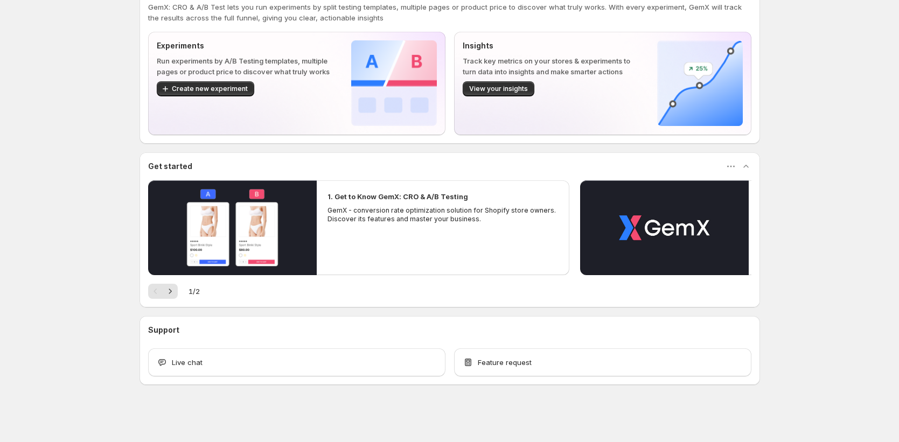
scroll to position [38, 0]
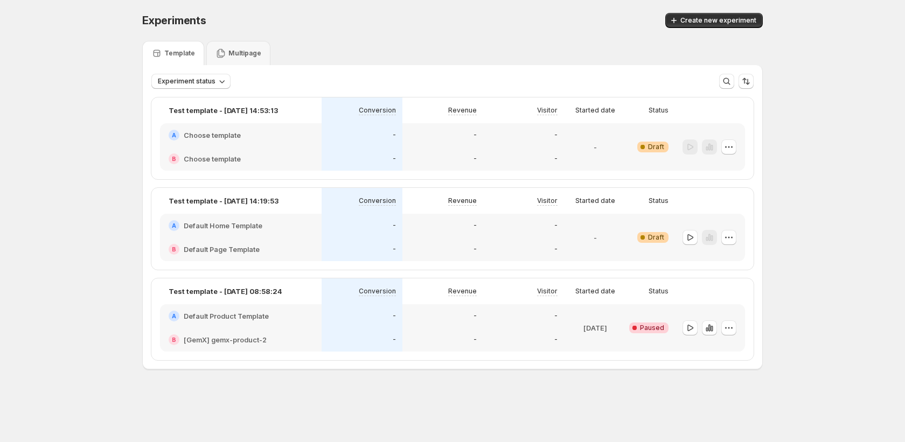
click at [259, 66] on div "Experiment status More views More views Create new view" at bounding box center [452, 77] width 619 height 24
click at [252, 49] on p "Multipage" at bounding box center [244, 53] width 33 height 9
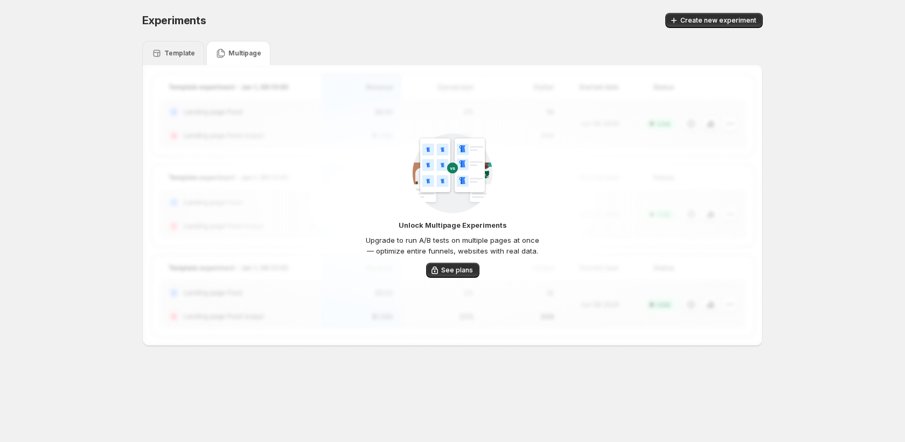
click at [164, 50] on p "Template" at bounding box center [179, 53] width 31 height 9
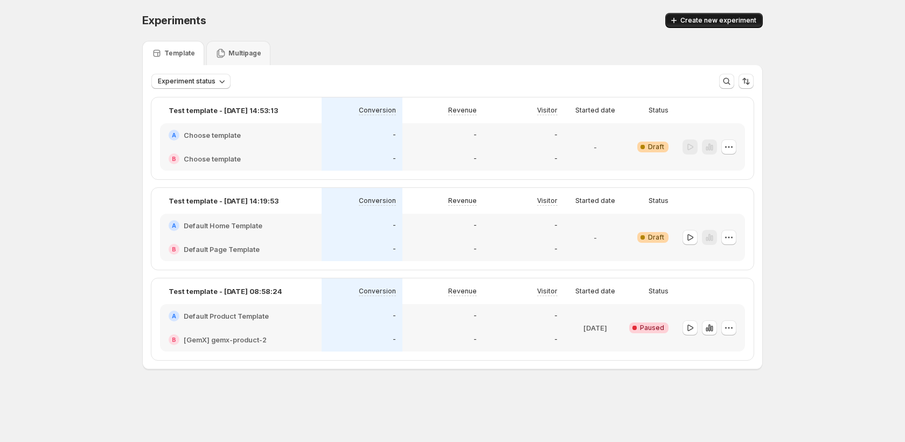
click at [701, 23] on span "Create new experiment" at bounding box center [718, 20] width 76 height 9
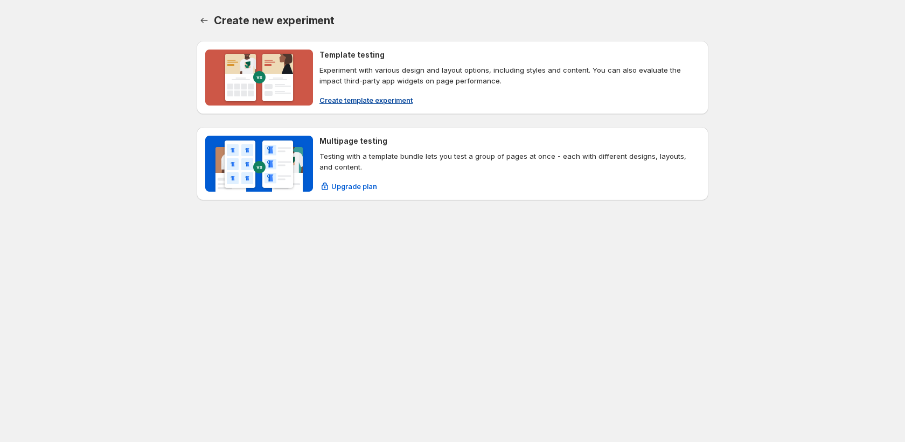
click at [375, 102] on span "Create template experiment" at bounding box center [365, 100] width 93 height 11
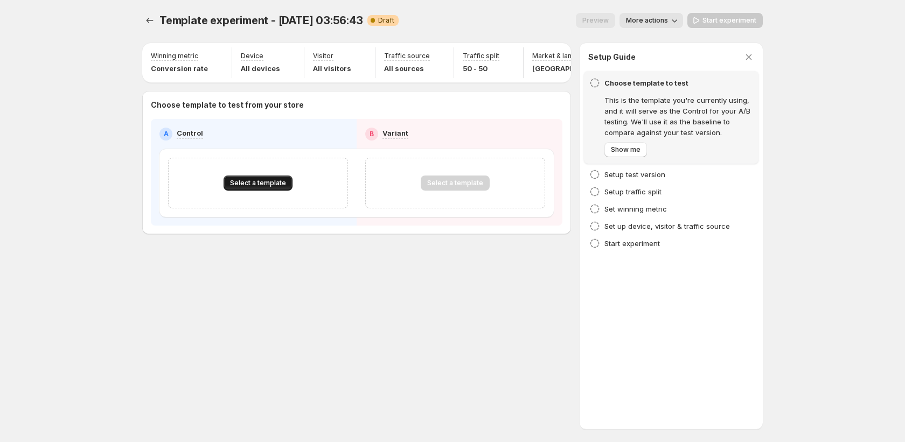
click at [278, 187] on span "Select a template" at bounding box center [258, 183] width 56 height 9
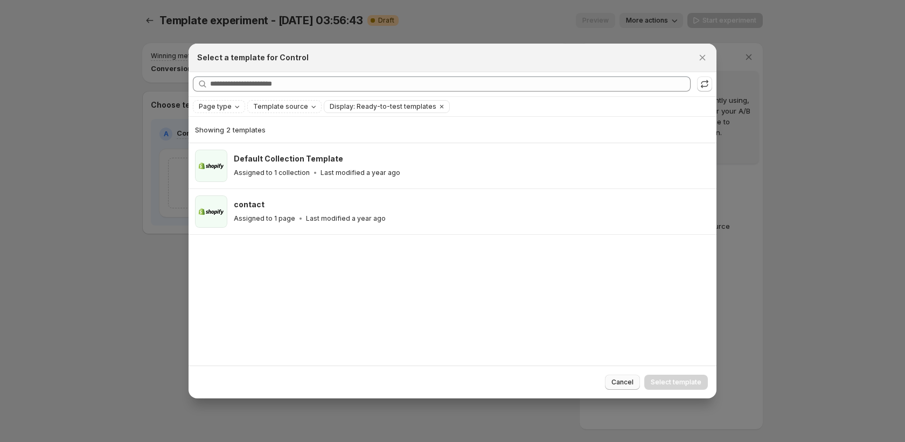
click at [623, 382] on span "Cancel" at bounding box center [622, 382] width 22 height 9
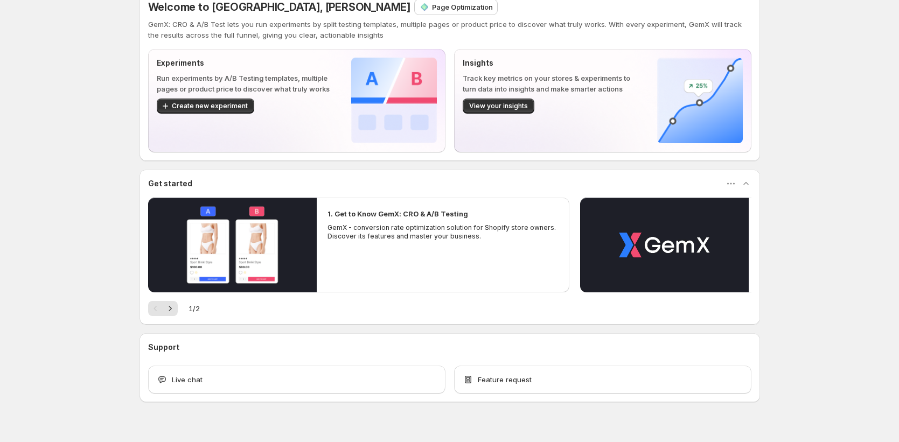
scroll to position [38, 0]
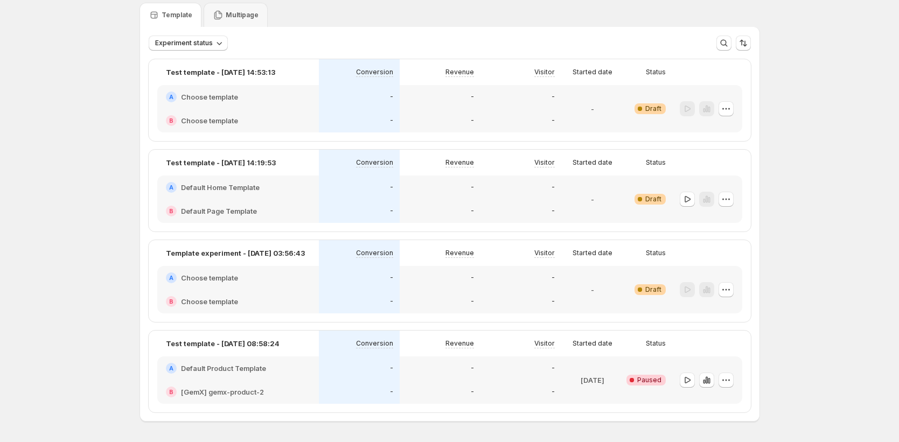
click at [450, 106] on div "-" at bounding box center [440, 97] width 81 height 24
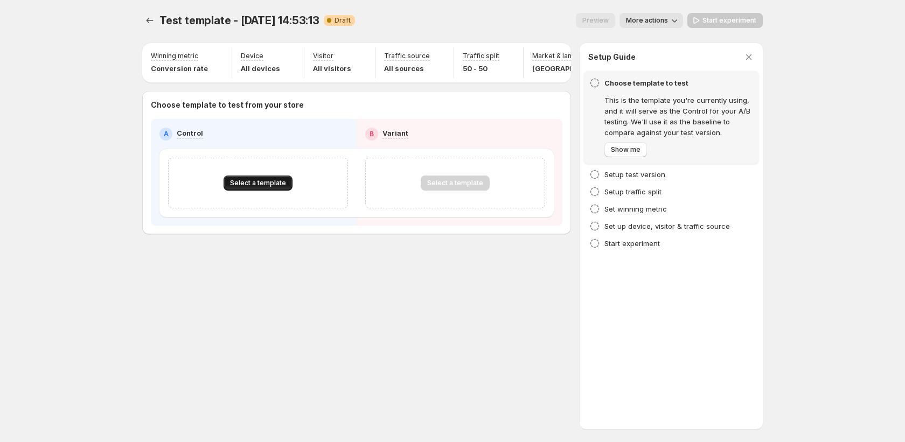
click at [250, 187] on span "Select a template" at bounding box center [258, 183] width 56 height 9
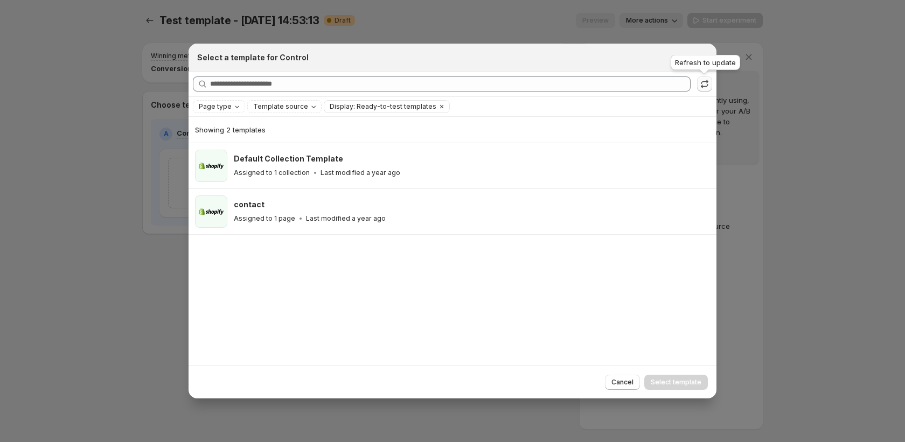
click at [709, 86] on icon ":r2r:" at bounding box center [704, 84] width 11 height 11
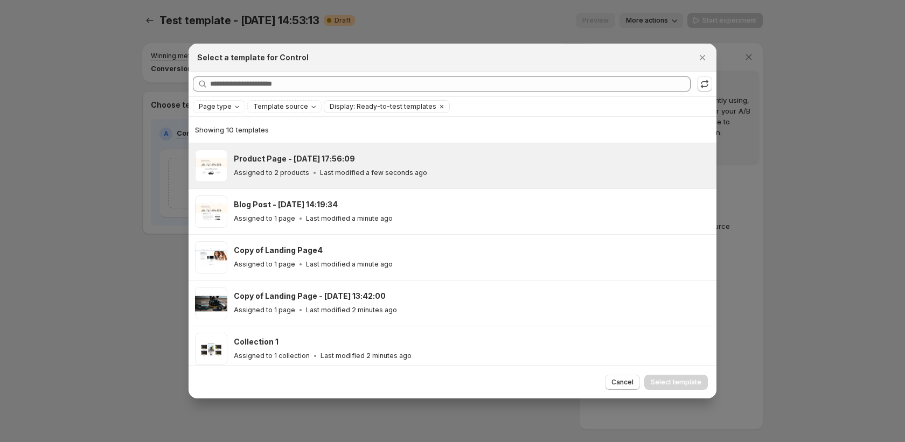
click at [510, 164] on div "Product Page - Sep 22, 17:56:09 Assigned to 2 products Last modified a few seco…" at bounding box center [470, 166] width 473 height 25
click at [660, 382] on span "Select template" at bounding box center [676, 382] width 51 height 9
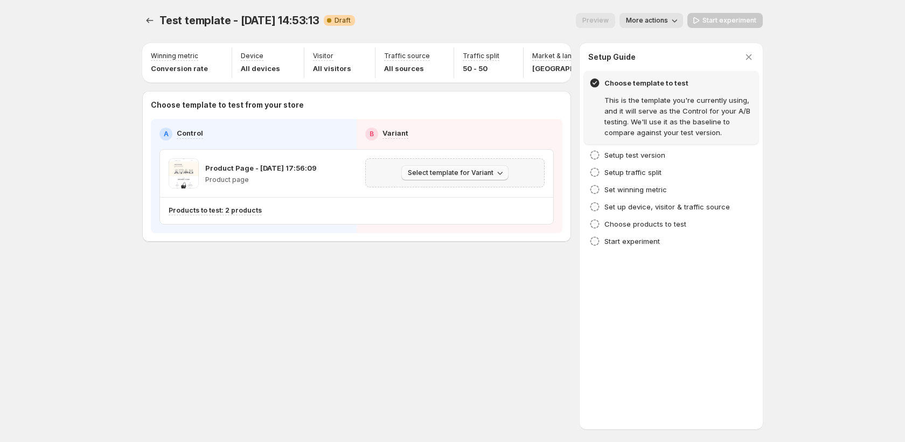
click at [478, 177] on span "Select template for Variant" at bounding box center [451, 173] width 86 height 9
click at [468, 219] on span "Create Variant based on Control" at bounding box center [457, 219] width 110 height 9
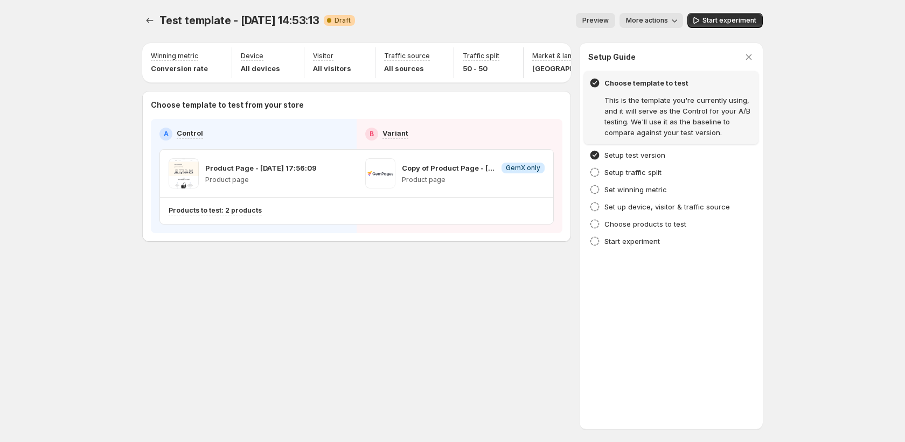
click at [138, 18] on div "Test template - Nov 11, 14:53:13. This page is ready Test template - Nov 11, 14…" at bounding box center [452, 150] width 646 height 300
click at [147, 24] on icon "Experiments" at bounding box center [149, 20] width 11 height 11
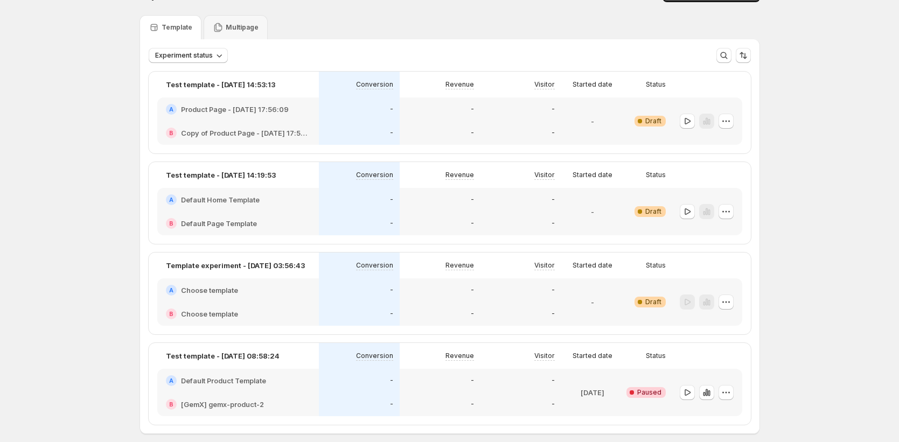
scroll to position [26, 0]
click at [380, 214] on div "-" at bounding box center [359, 223] width 81 height 24
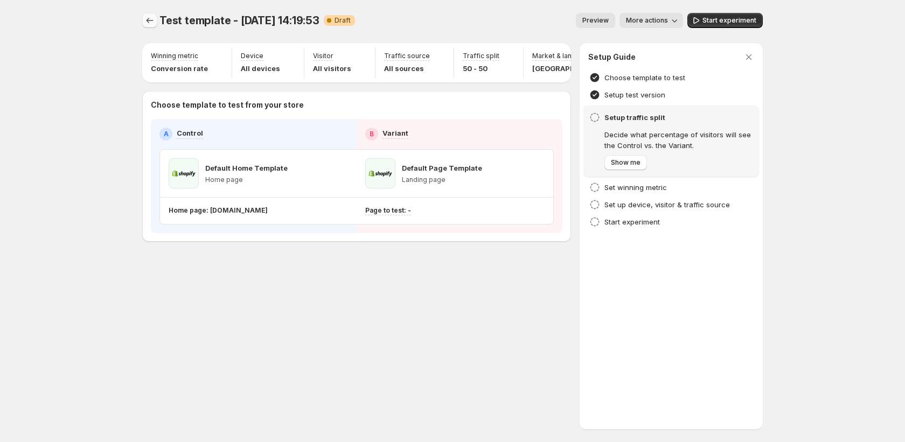
click at [144, 25] on icon "Experiments" at bounding box center [149, 20] width 11 height 11
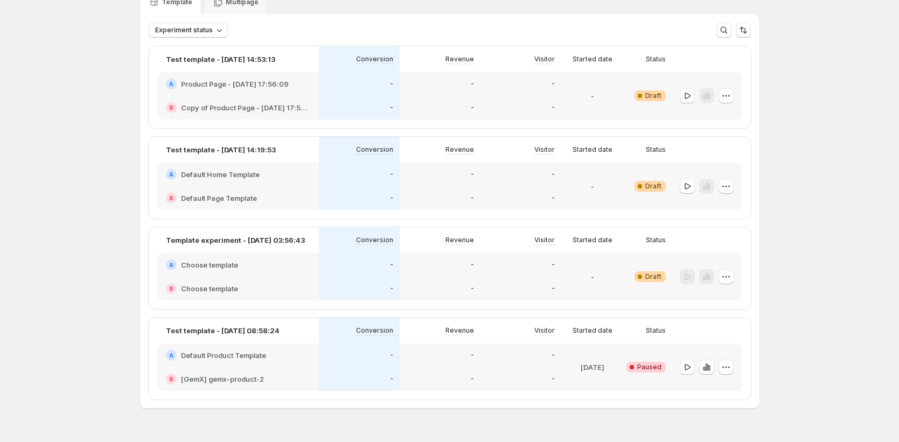
scroll to position [76, 0]
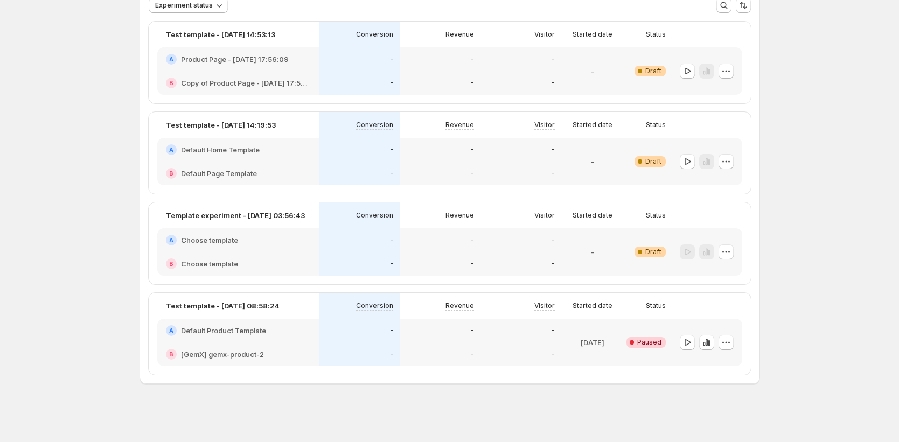
click at [356, 235] on div "-" at bounding box center [359, 240] width 68 height 11
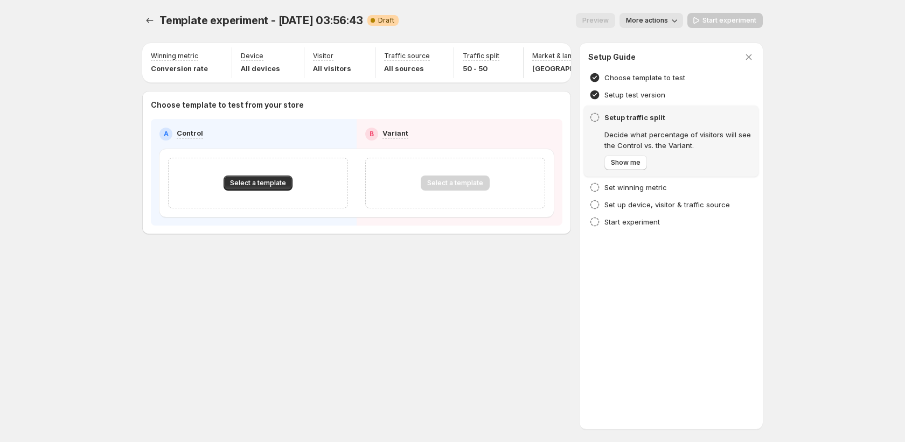
click at [262, 199] on div "Select a template" at bounding box center [258, 183] width 180 height 51
click at [263, 187] on span "Select a template" at bounding box center [258, 183] width 56 height 9
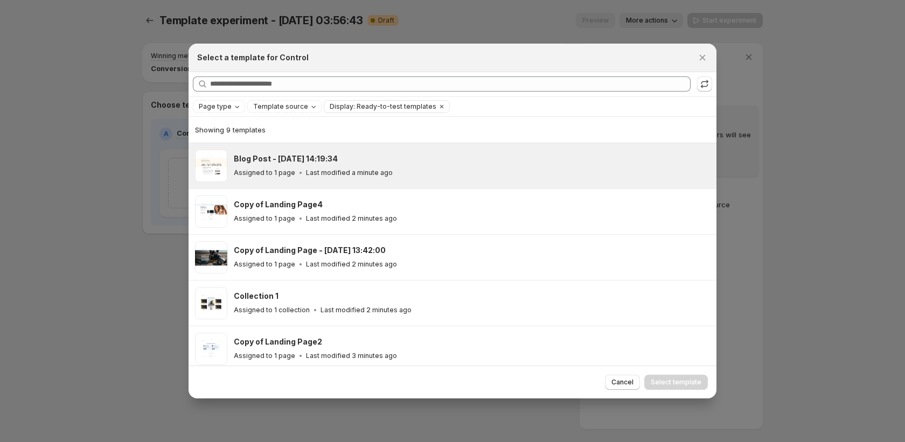
click at [305, 177] on div "Assigned to 1 page Last modified a minute ago" at bounding box center [470, 173] width 473 height 11
click at [667, 383] on span "Select template" at bounding box center [676, 382] width 51 height 9
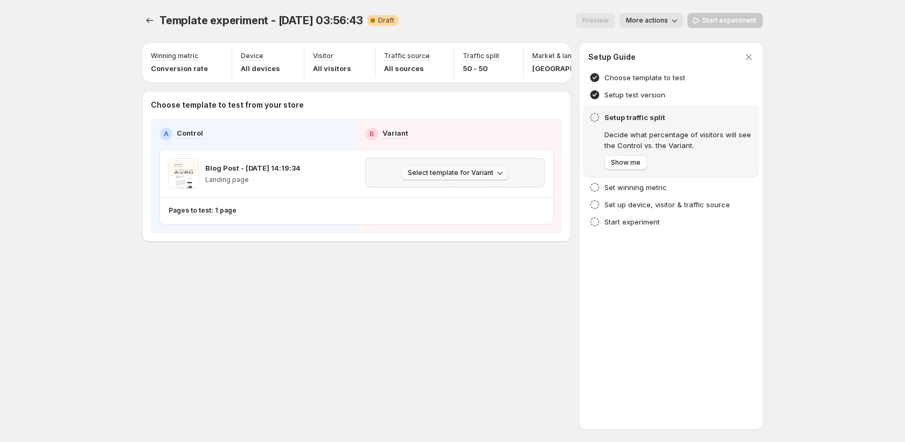
click at [494, 178] on icon "button" at bounding box center [499, 173] width 11 height 11
click at [491, 217] on span "Create Variant based on Control" at bounding box center [457, 219] width 110 height 9
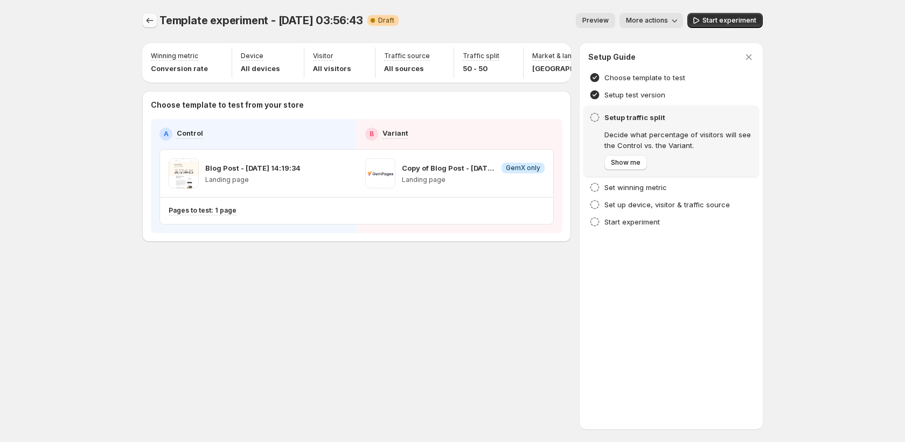
click at [147, 18] on icon "Experiments" at bounding box center [149, 20] width 11 height 11
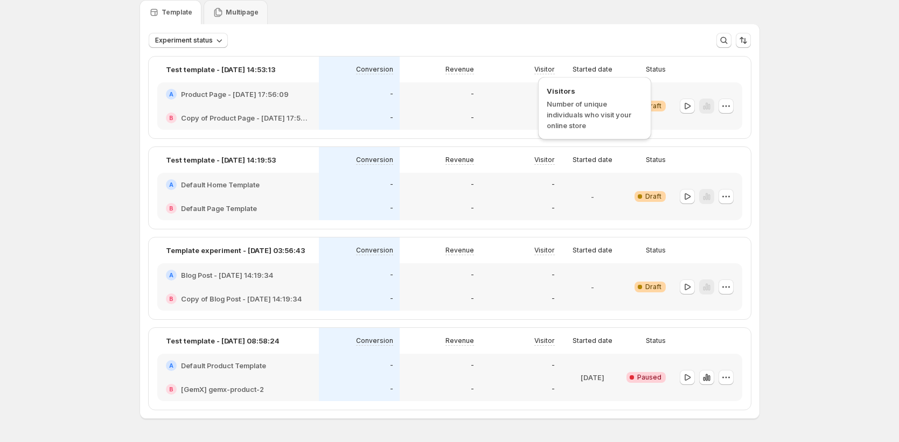
scroll to position [76, 0]
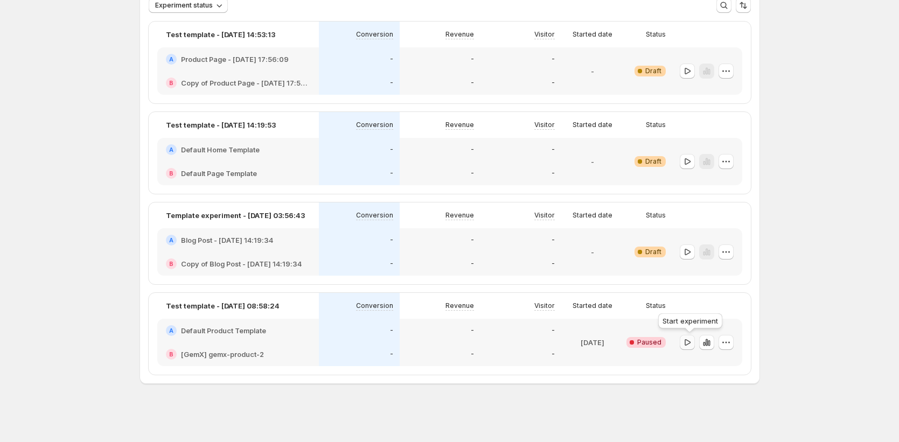
click at [688, 342] on icon "button" at bounding box center [687, 342] width 11 height 11
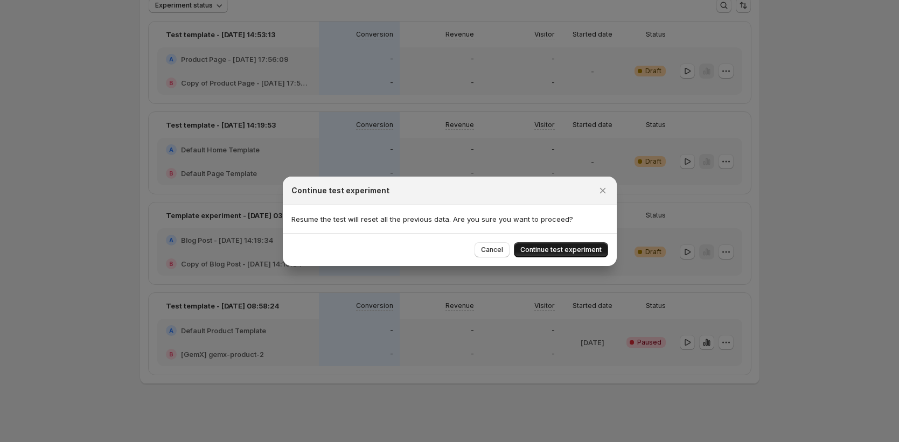
click at [580, 255] on button "Continue test experiment" at bounding box center [561, 249] width 94 height 15
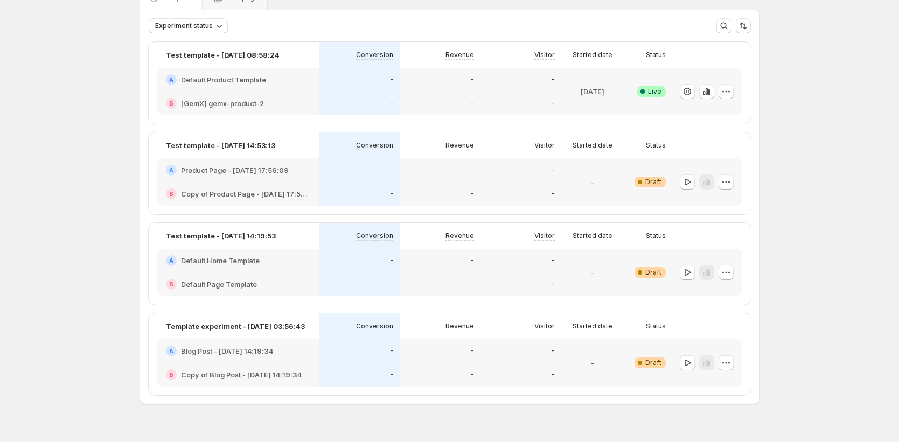
scroll to position [41, 0]
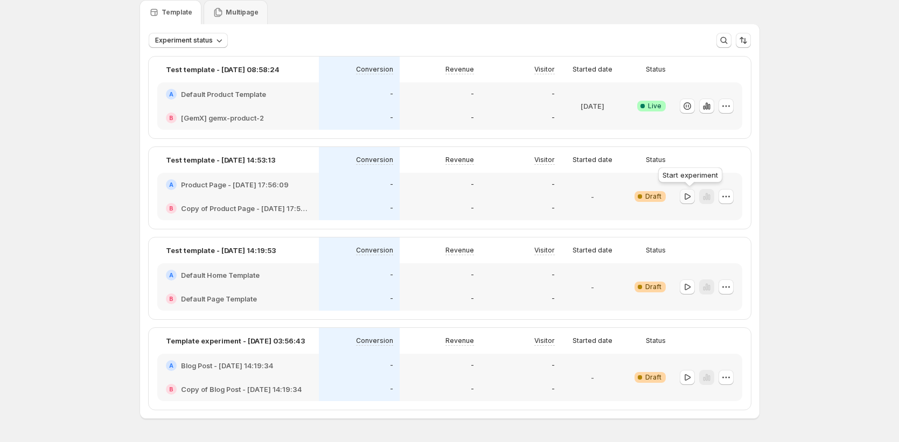
click at [687, 194] on icon "button" at bounding box center [688, 196] width 6 height 6
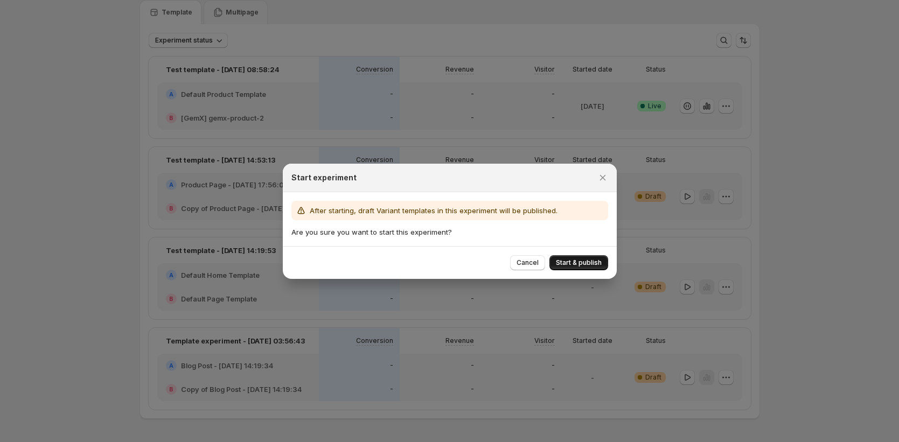
click at [596, 260] on span "Start & publish" at bounding box center [579, 263] width 46 height 9
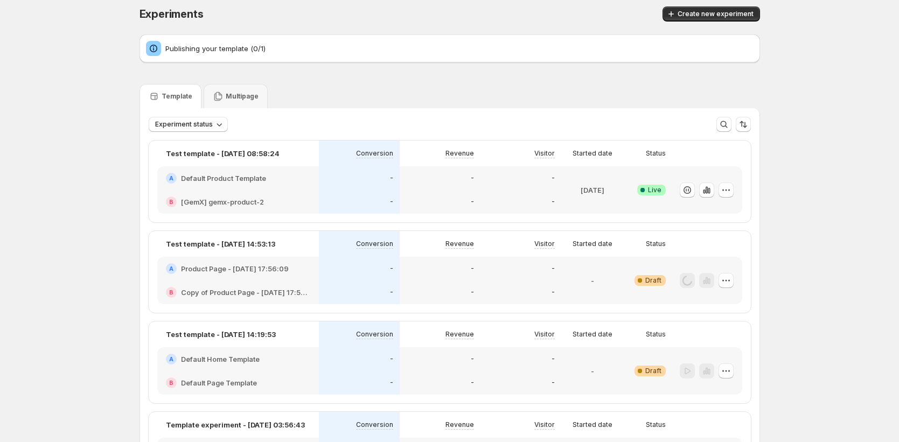
scroll to position [0, 0]
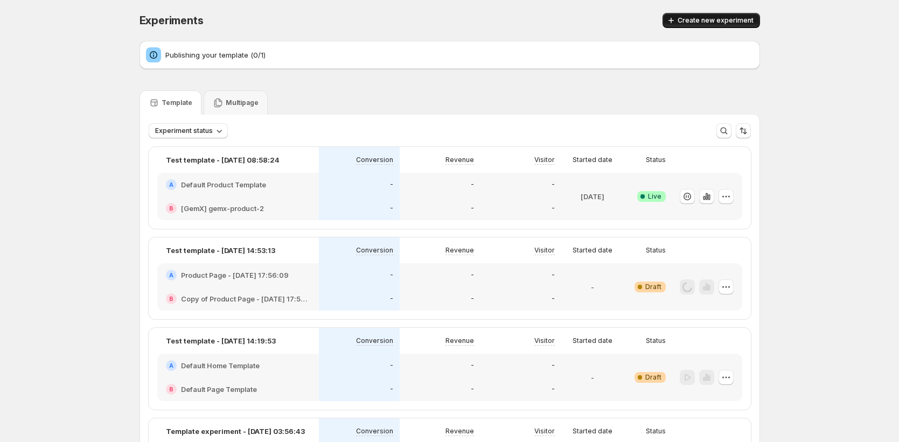
click at [734, 19] on span "Create new experiment" at bounding box center [716, 20] width 76 height 9
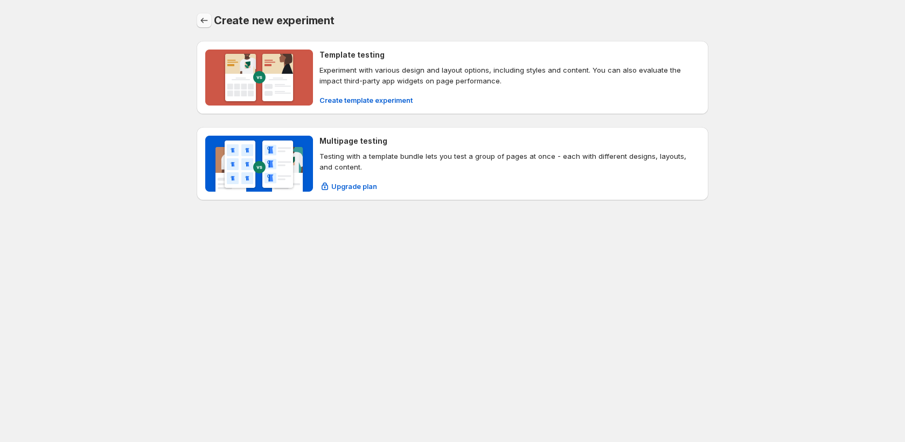
click at [204, 22] on icon "Back" at bounding box center [204, 20] width 11 height 11
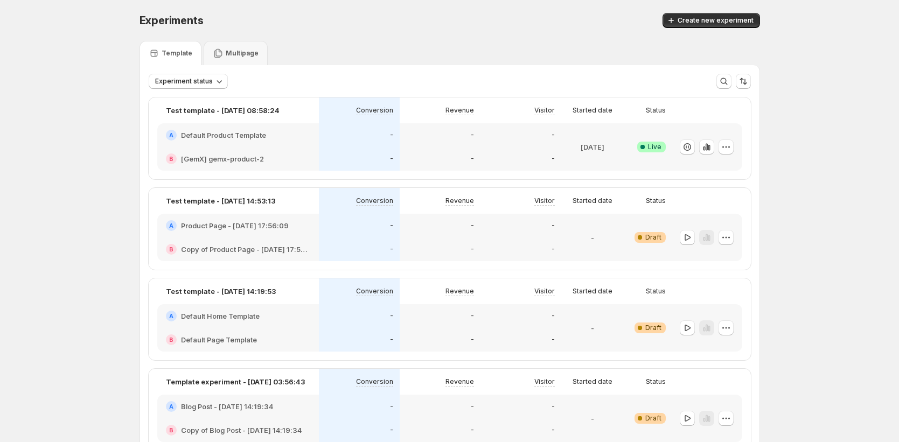
scroll to position [2, 0]
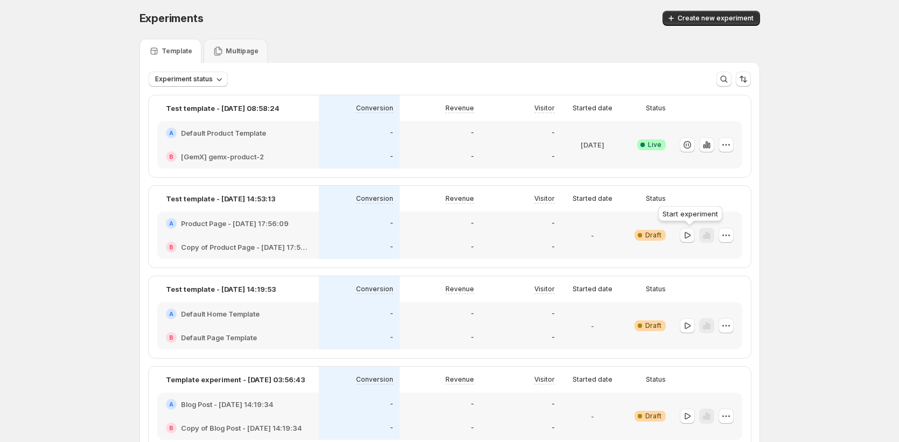
click at [695, 239] on button "button" at bounding box center [687, 235] width 15 height 15
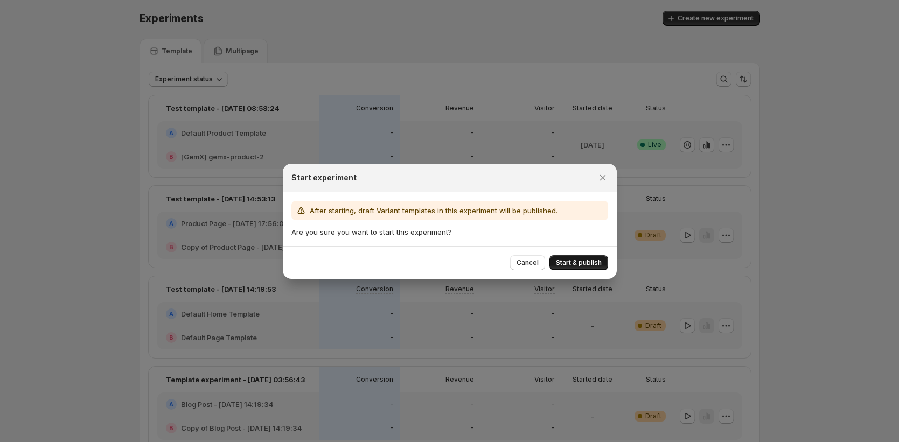
click at [576, 261] on span "Start & publish" at bounding box center [579, 263] width 46 height 9
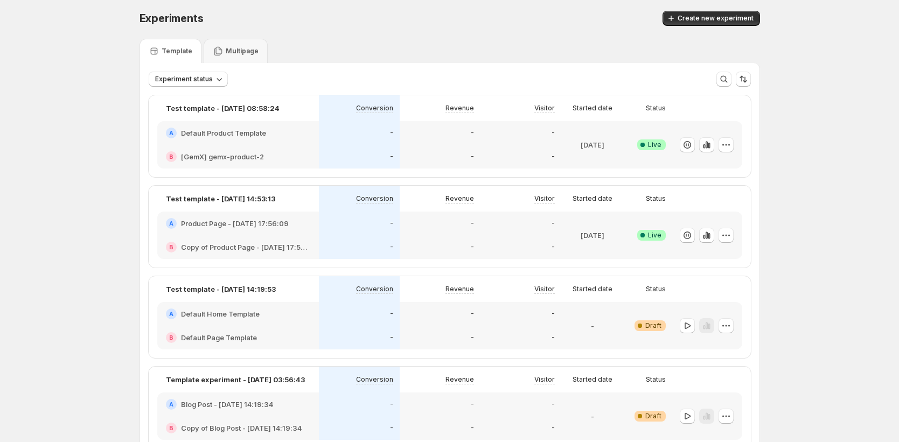
scroll to position [4, 0]
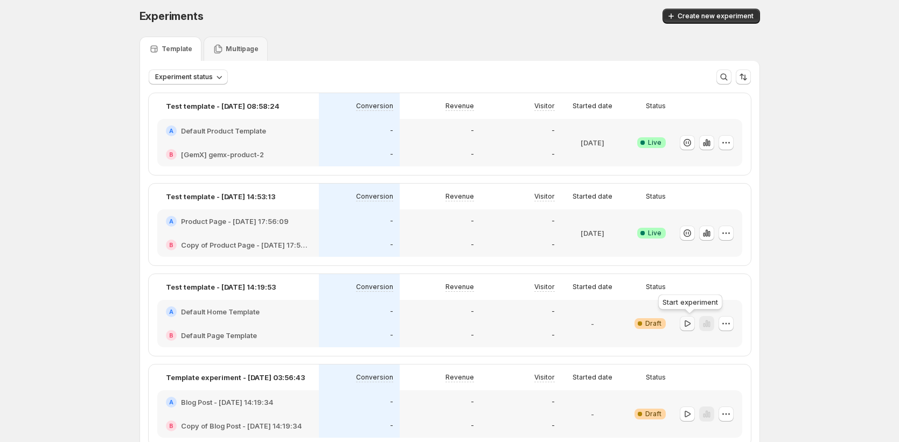
click at [689, 323] on icon "button" at bounding box center [687, 323] width 11 height 11
click at [688, 415] on icon "button" at bounding box center [687, 414] width 11 height 11
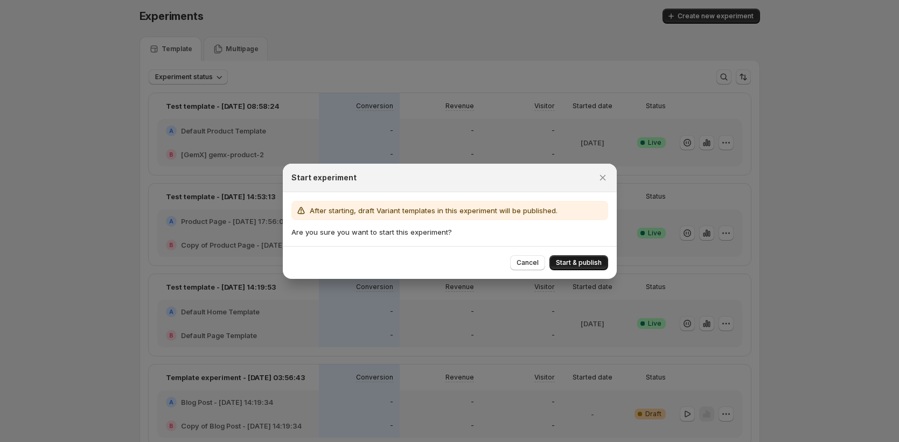
click at [591, 259] on span "Start & publish" at bounding box center [579, 263] width 46 height 9
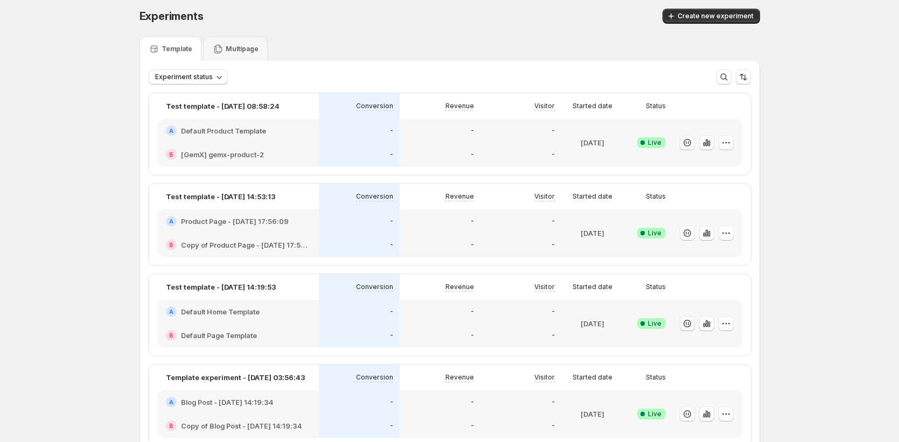
scroll to position [0, 0]
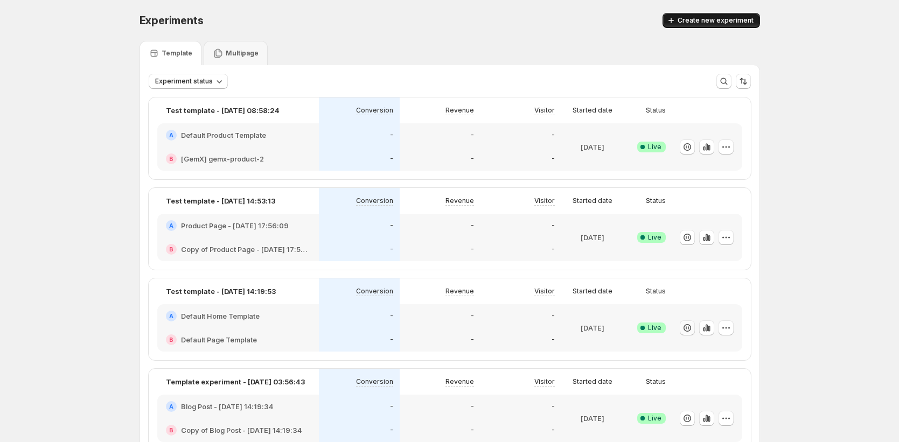
click at [699, 22] on span "Create new experiment" at bounding box center [716, 20] width 76 height 9
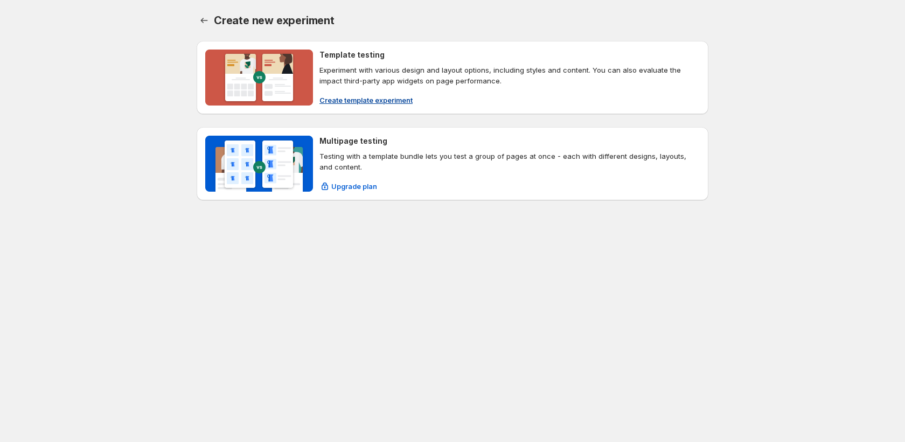
click at [379, 99] on span "Create template experiment" at bounding box center [365, 100] width 93 height 11
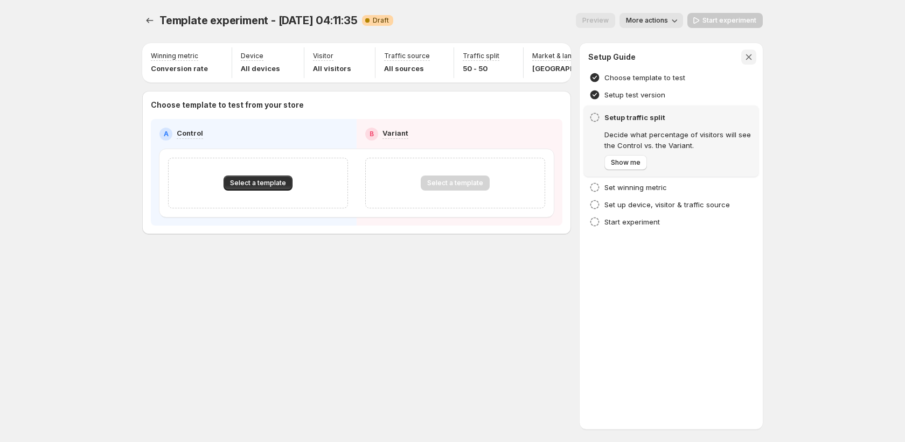
click at [748, 56] on icon "button" at bounding box center [749, 57] width 6 height 6
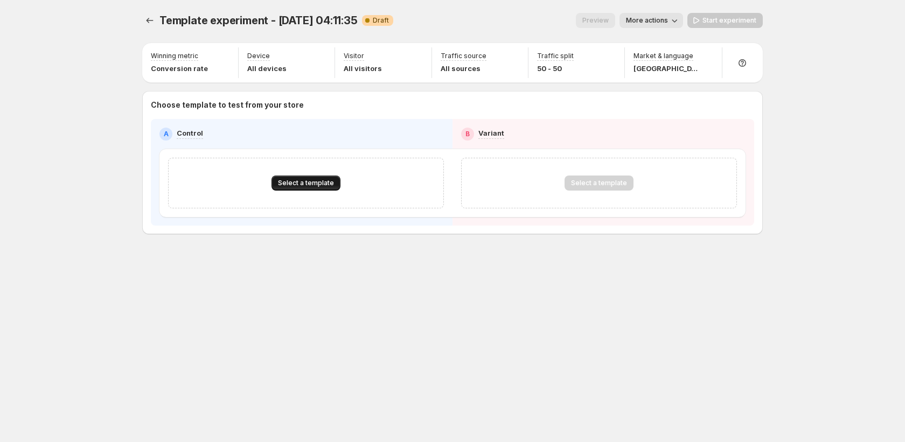
click at [324, 183] on span "Select a template" at bounding box center [306, 183] width 56 height 9
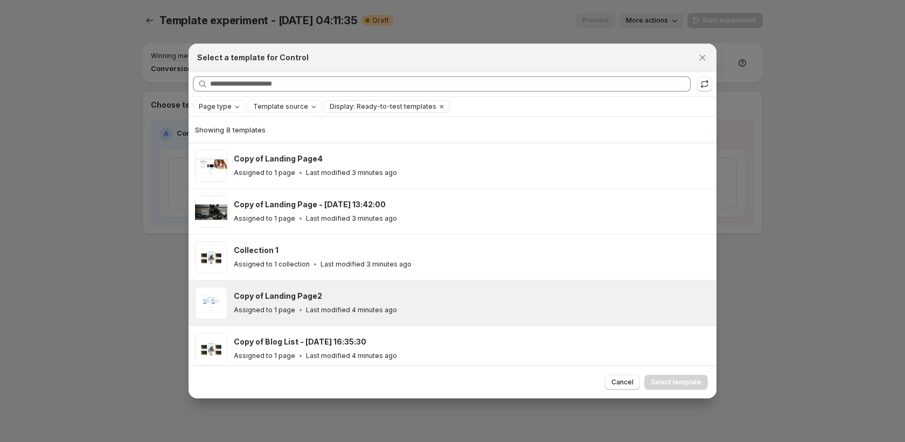
drag, startPoint x: 338, startPoint y: 168, endPoint x: 532, endPoint y: 312, distance: 242.1
click at [338, 168] on div "Assigned to 1 page Last modified 3 minutes ago" at bounding box center [470, 173] width 473 height 11
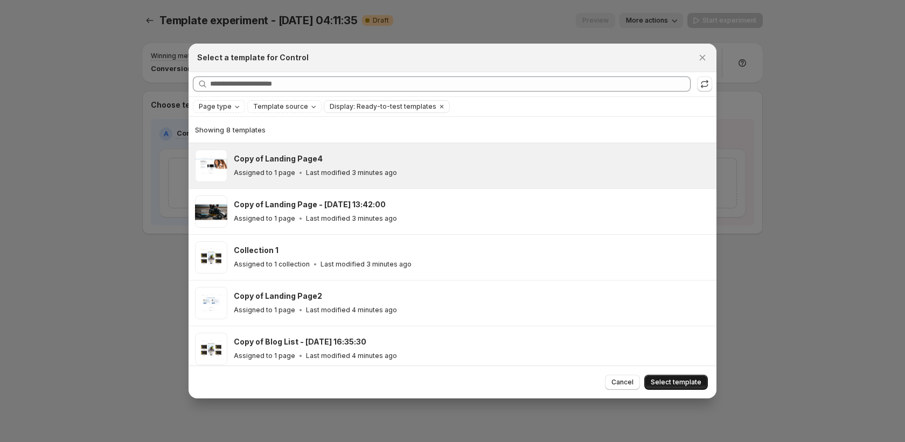
click at [678, 389] on button "Select template" at bounding box center [676, 382] width 64 height 15
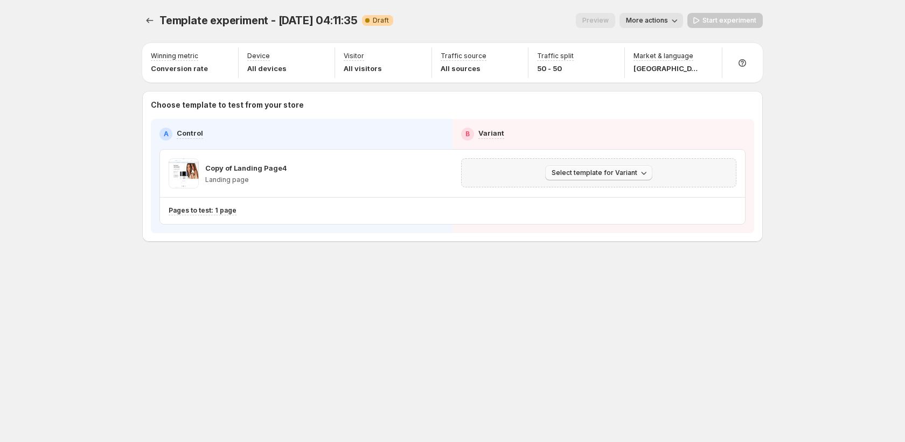
drag, startPoint x: 551, startPoint y: 176, endPoint x: 568, endPoint y: 179, distance: 17.5
click at [553, 176] on button "Select template for Variant" at bounding box center [598, 172] width 107 height 15
click at [576, 222] on div "Select an existing template Create Variant based on Control" at bounding box center [600, 204] width 123 height 42
click at [577, 213] on span "Create Variant based on Control" at bounding box center [601, 214] width 110 height 9
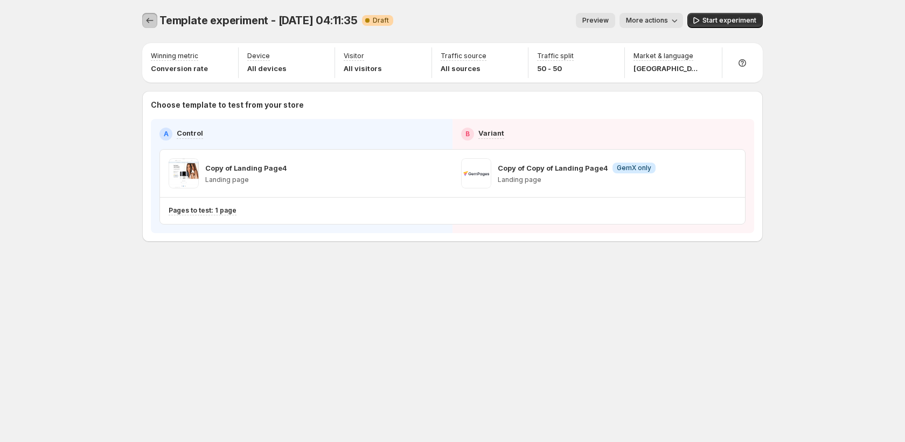
click at [148, 17] on icon "Experiments" at bounding box center [149, 20] width 11 height 11
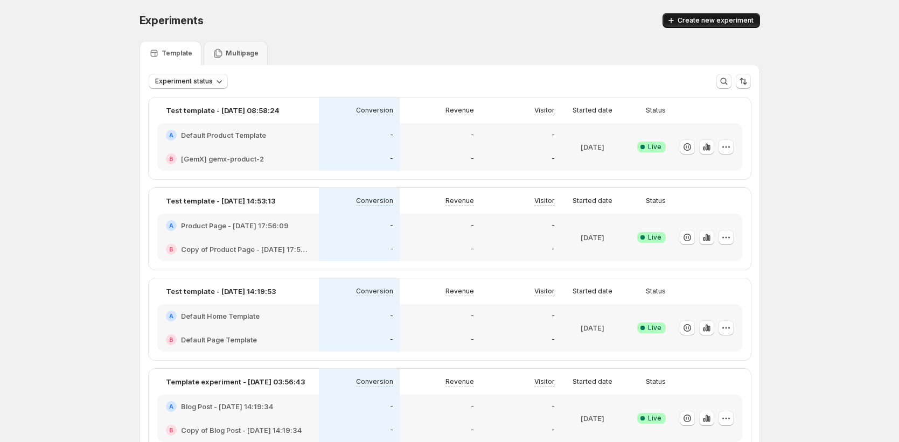
click at [701, 23] on span "Create new experiment" at bounding box center [716, 20] width 76 height 9
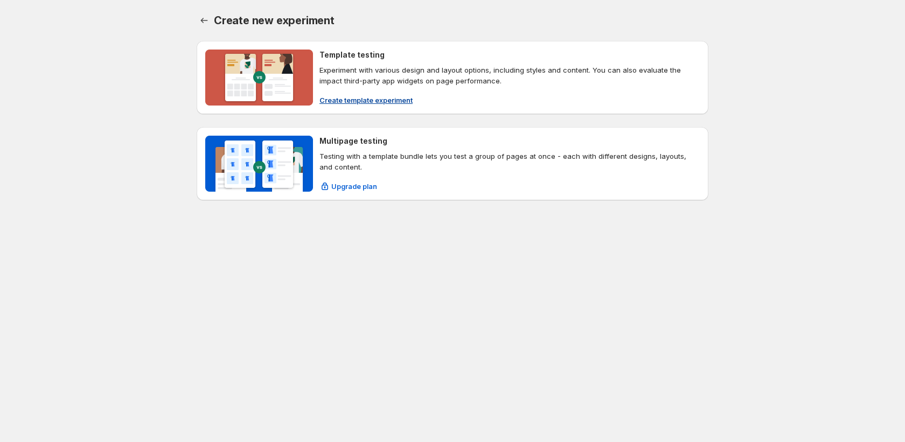
click at [367, 101] on span "Create template experiment" at bounding box center [365, 100] width 93 height 11
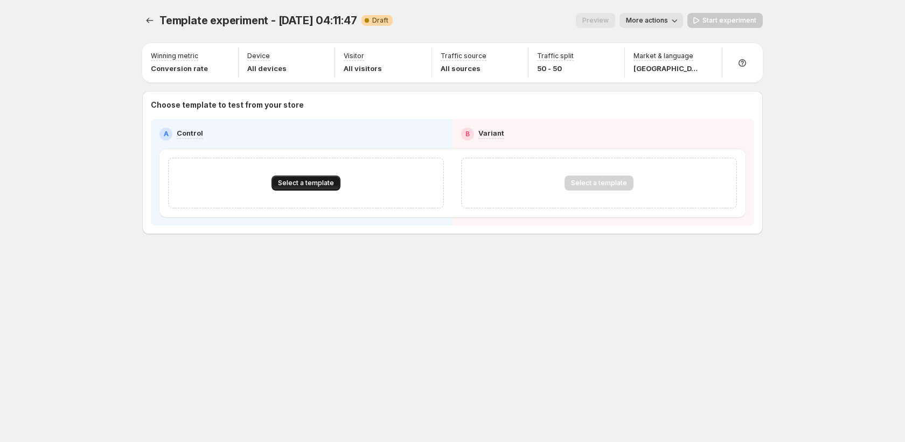
click at [320, 185] on span "Select a template" at bounding box center [306, 183] width 56 height 9
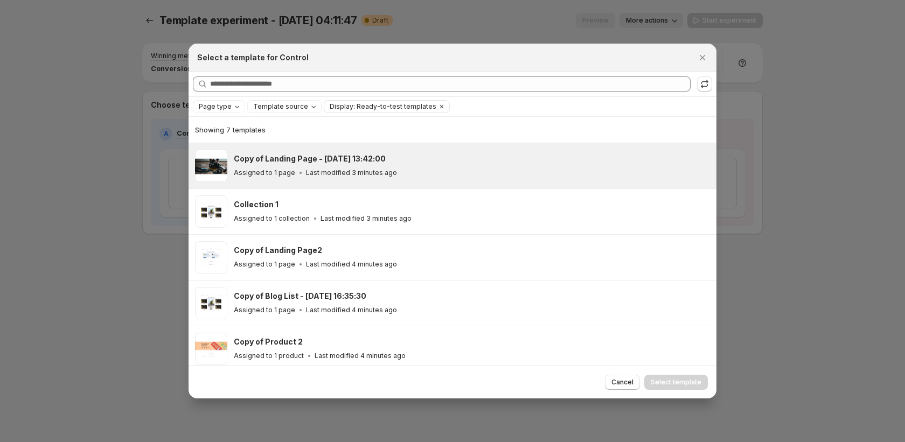
click at [306, 175] on p "Last modified 3 minutes ago" at bounding box center [351, 173] width 91 height 9
click at [679, 389] on div "Cancel Select template" at bounding box center [656, 382] width 103 height 15
click at [678, 386] on span "Select template" at bounding box center [676, 382] width 51 height 9
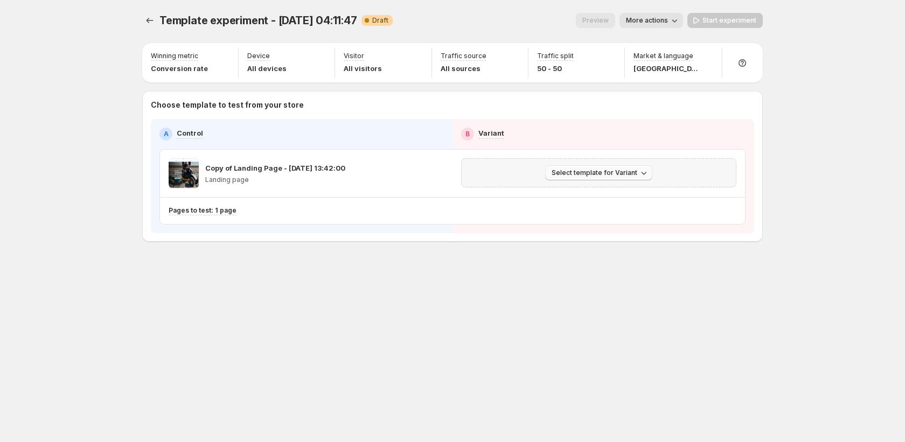
click at [586, 171] on span "Select template for Variant" at bounding box center [595, 173] width 86 height 9
click at [579, 217] on span "Create Variant based on Control" at bounding box center [601, 214] width 110 height 9
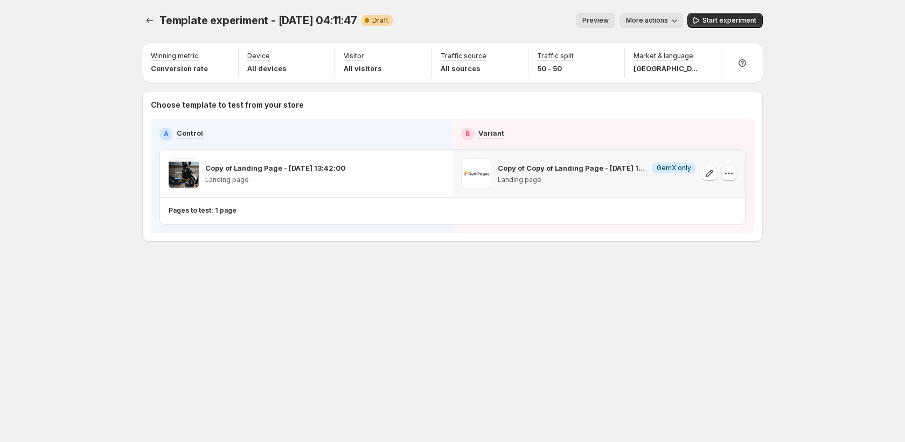
click at [159, 12] on div "Template experiment - Oct 1, 04:11:47. This page is ready Template experiment -…" at bounding box center [452, 20] width 621 height 41
click at [152, 19] on icon "Experiments" at bounding box center [149, 20] width 11 height 11
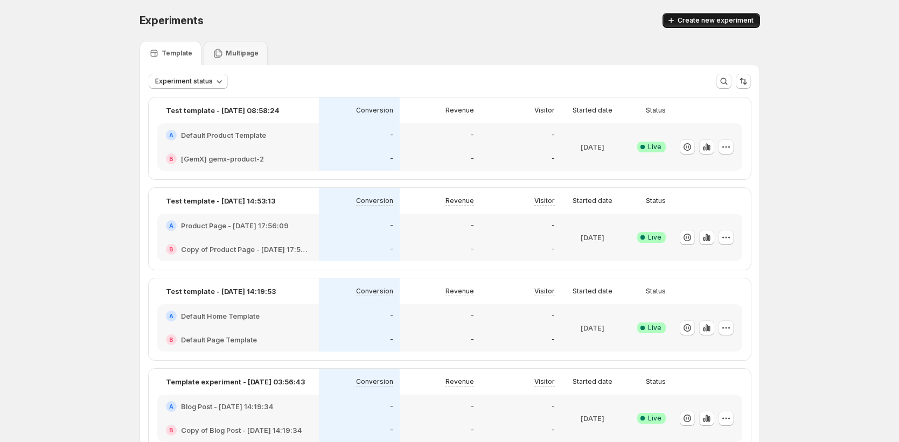
click at [719, 17] on span "Create new experiment" at bounding box center [716, 20] width 76 height 9
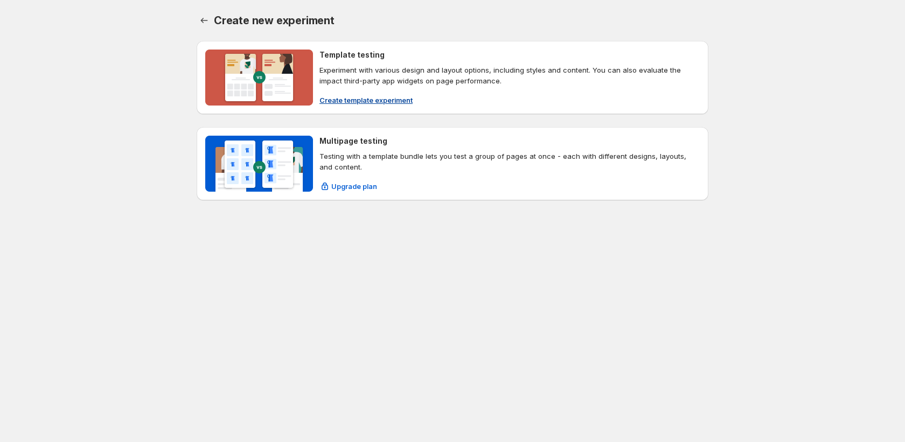
click at [356, 105] on span "Create template experiment" at bounding box center [365, 100] width 93 height 11
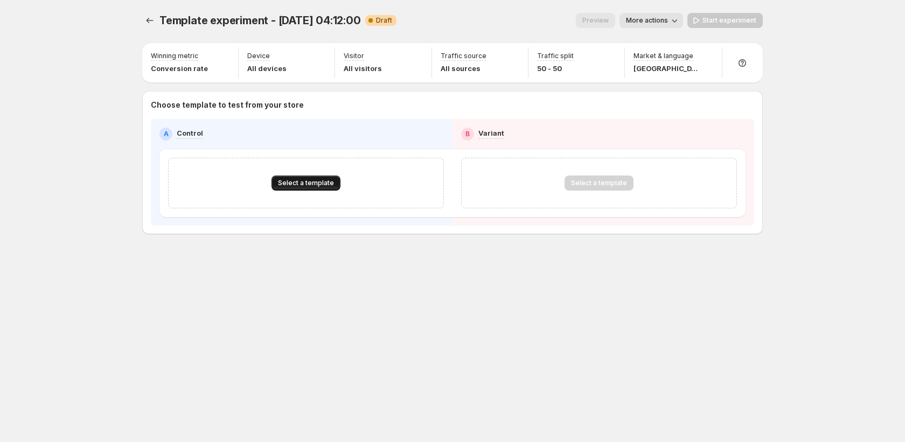
click at [320, 187] on span "Select a template" at bounding box center [306, 183] width 56 height 9
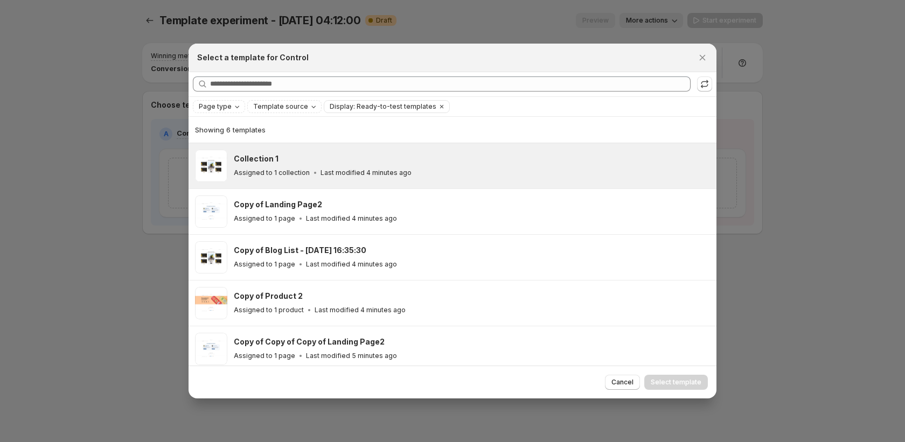
click at [320, 171] on p "Last modified 4 minutes ago" at bounding box center [365, 173] width 91 height 9
click at [667, 380] on span "Select template" at bounding box center [676, 382] width 51 height 9
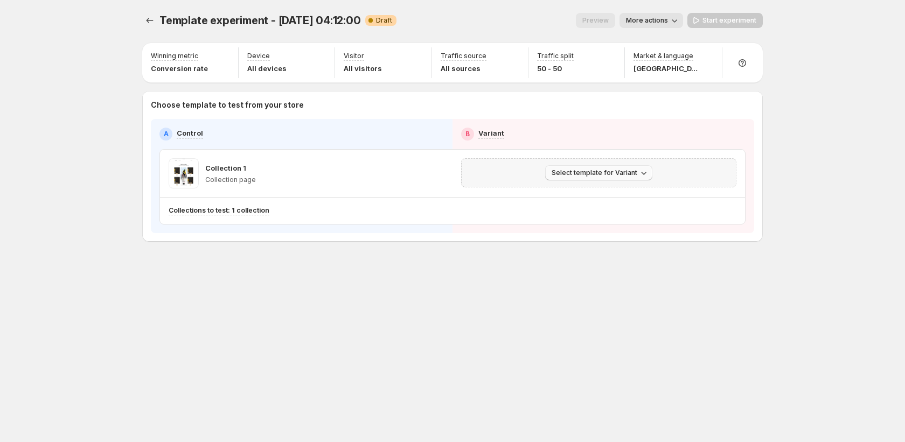
click at [621, 175] on span "Select template for Variant" at bounding box center [595, 173] width 86 height 9
click at [604, 216] on span "Create Variant based on Control" at bounding box center [601, 214] width 110 height 9
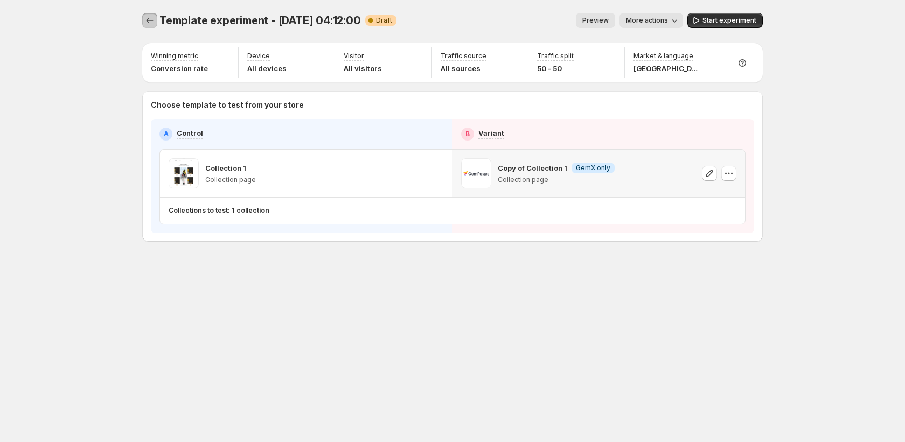
click at [151, 24] on icon "Experiments" at bounding box center [149, 20] width 11 height 11
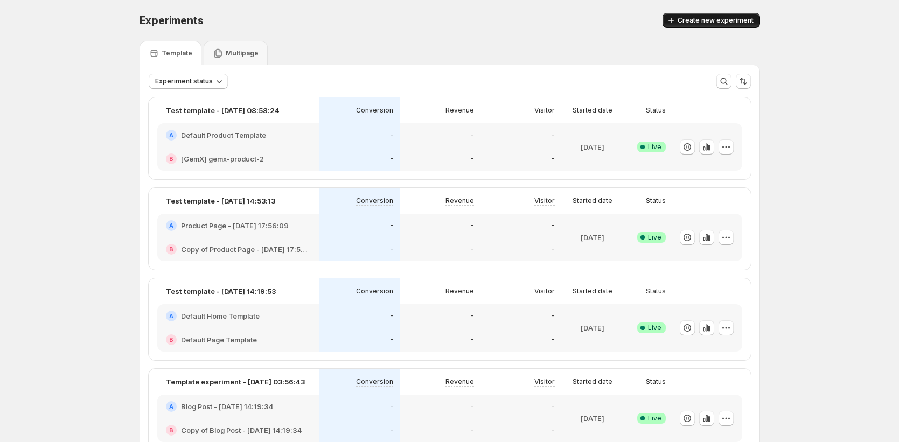
click at [717, 22] on span "Create new experiment" at bounding box center [716, 20] width 76 height 9
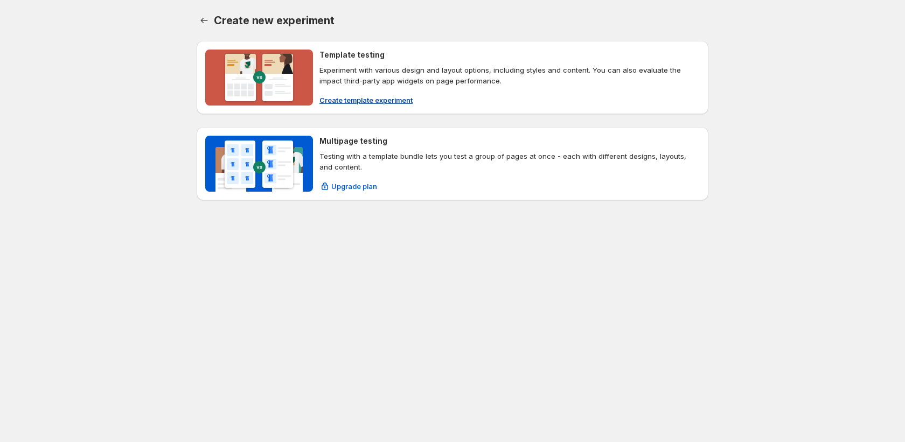
click at [378, 101] on span "Create template experiment" at bounding box center [365, 100] width 93 height 11
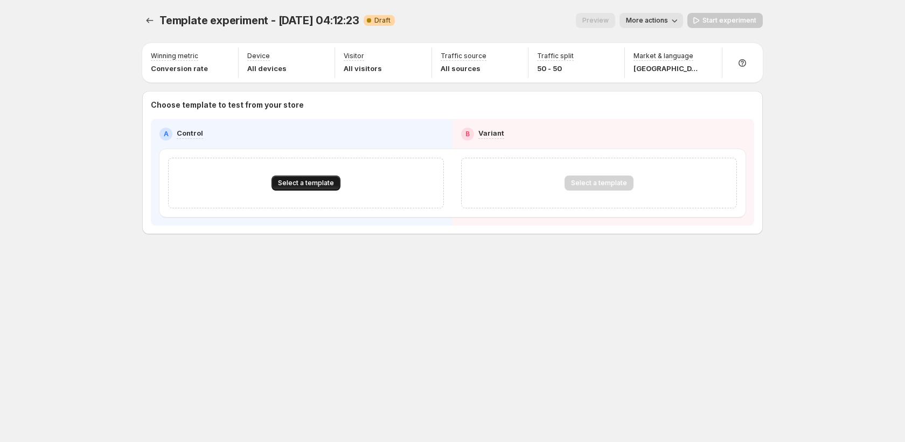
click at [325, 183] on span "Select a template" at bounding box center [306, 183] width 56 height 9
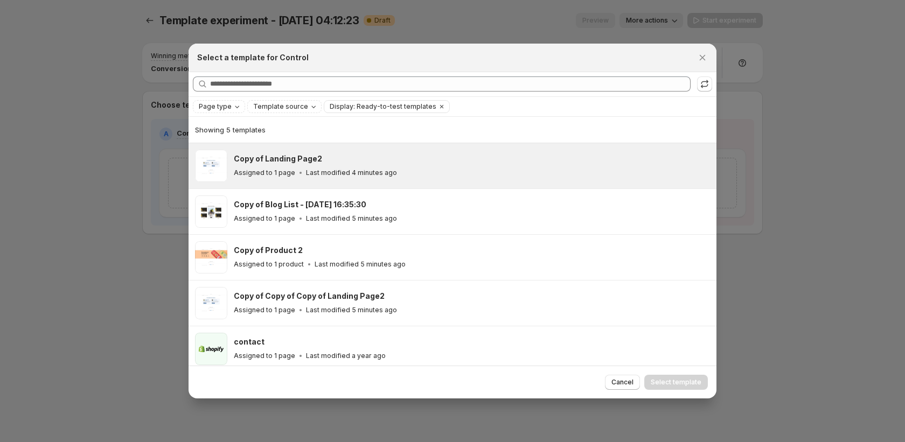
click at [329, 165] on div "Copy of Landing Page2 Assigned to 1 page Last modified 4 minutes ago" at bounding box center [470, 166] width 473 height 25
click at [672, 384] on span "Select template" at bounding box center [676, 382] width 51 height 9
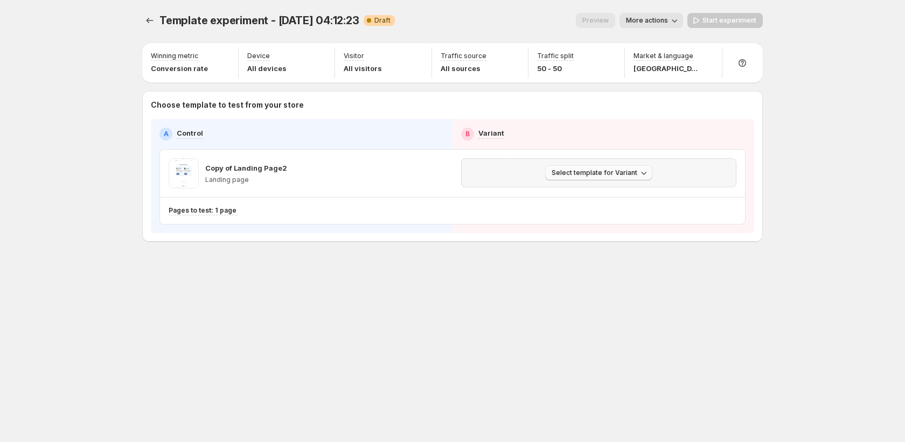
click at [610, 177] on button "Select template for Variant" at bounding box center [598, 172] width 107 height 15
click at [607, 210] on span "Create Variant based on Control" at bounding box center [601, 214] width 110 height 9
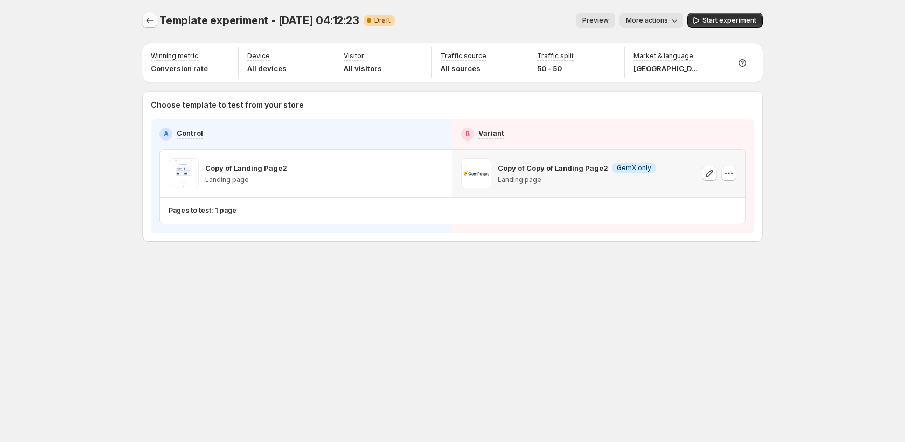
click at [145, 20] on icon "Experiments" at bounding box center [149, 20] width 11 height 11
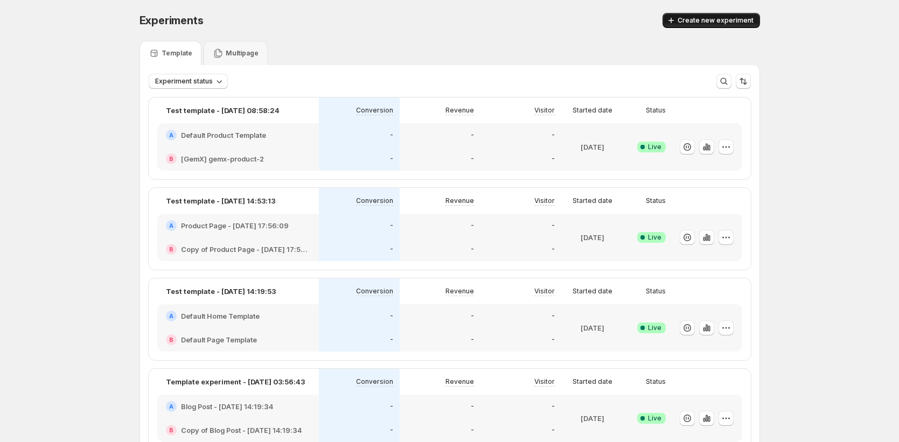
click at [692, 20] on span "Create new experiment" at bounding box center [716, 20] width 76 height 9
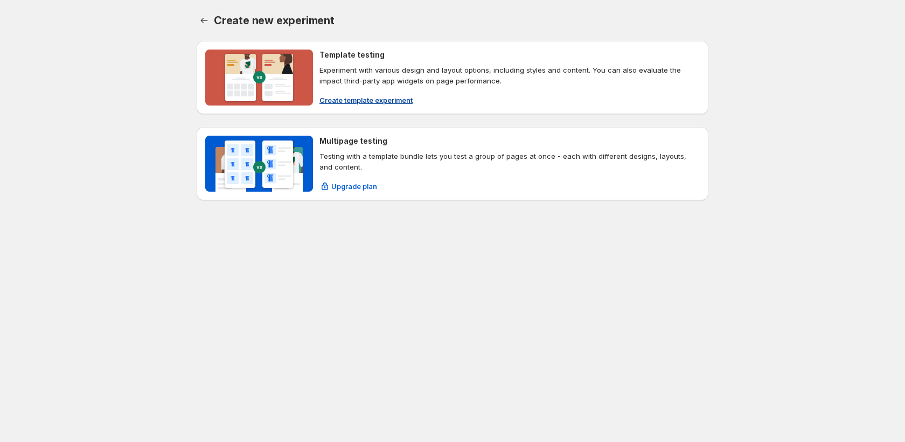
click at [354, 97] on span "Create template experiment" at bounding box center [365, 100] width 93 height 11
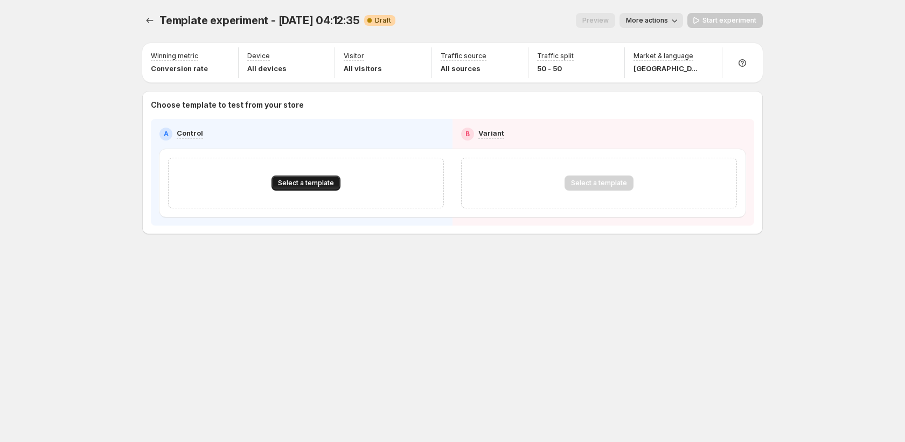
click at [325, 183] on span "Select a template" at bounding box center [306, 183] width 56 height 9
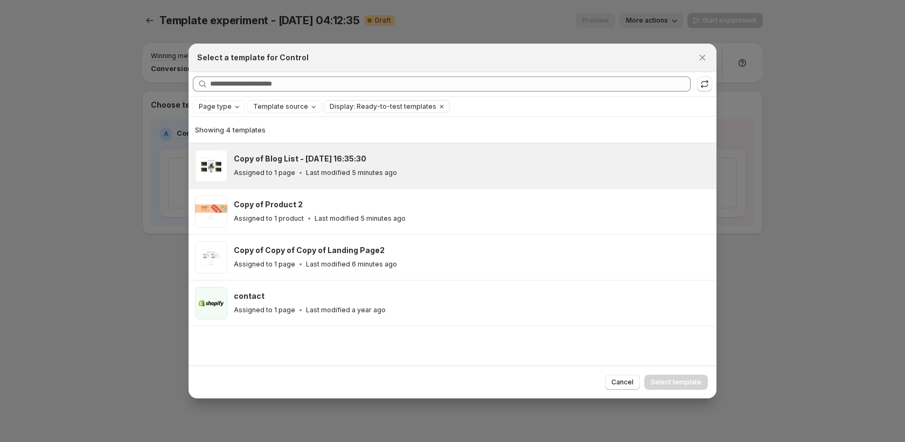
click at [331, 171] on p "Last modified 5 minutes ago" at bounding box center [351, 173] width 91 height 9
click at [666, 383] on span "Select template" at bounding box center [676, 382] width 51 height 9
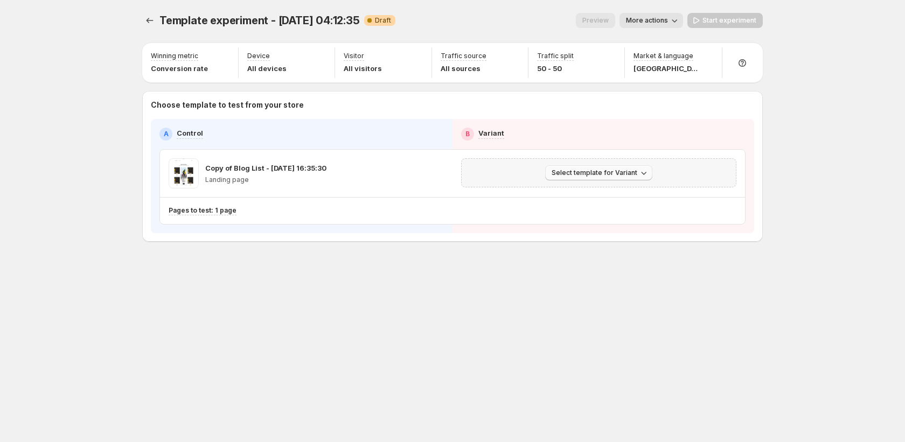
click at [617, 175] on span "Select template for Variant" at bounding box center [595, 173] width 86 height 9
click at [607, 212] on span "Create Variant based on Control" at bounding box center [601, 214] width 110 height 9
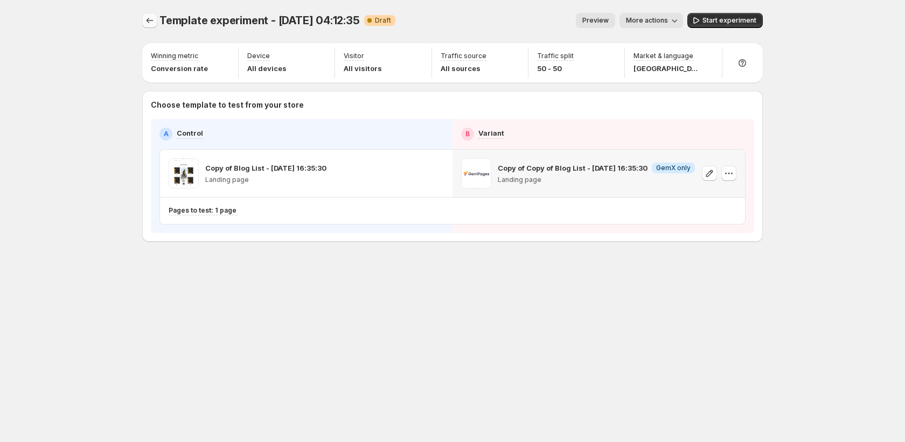
click at [154, 23] on icon "Experiments" at bounding box center [149, 20] width 11 height 11
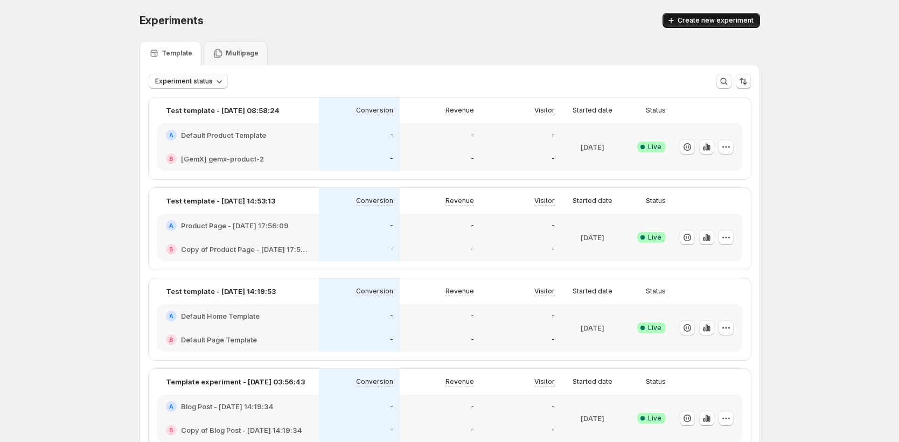
click at [700, 22] on span "Create new experiment" at bounding box center [716, 20] width 76 height 9
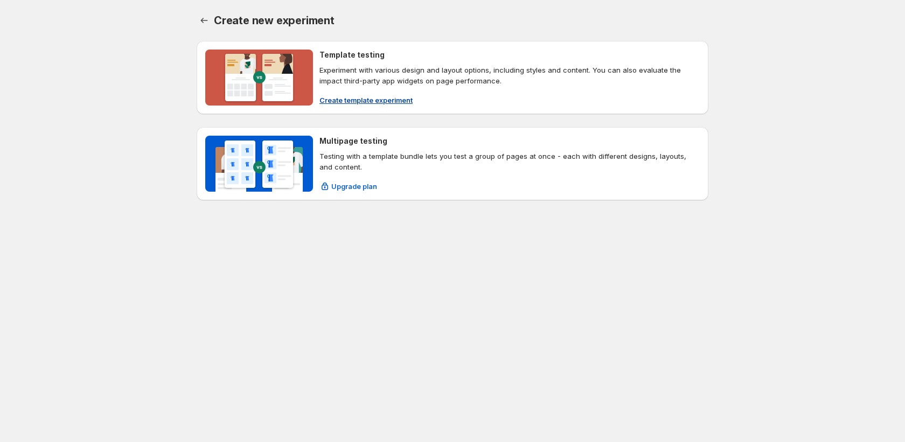
click at [403, 103] on span "Create template experiment" at bounding box center [365, 100] width 93 height 11
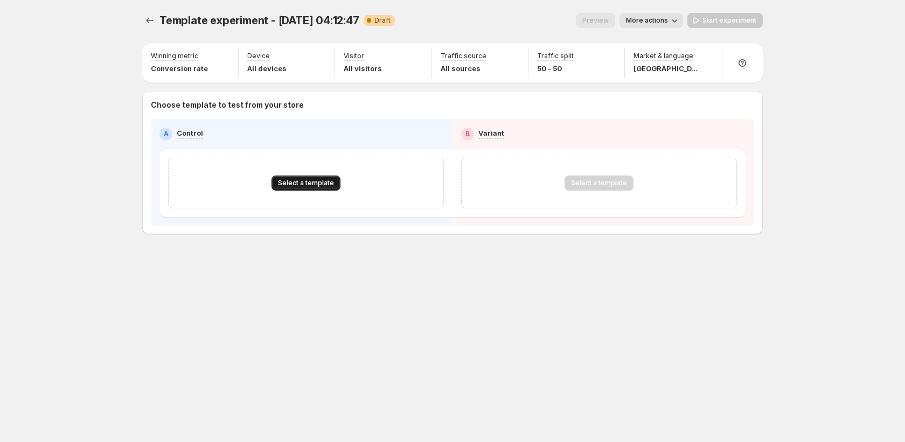
click at [310, 182] on span "Select a template" at bounding box center [306, 183] width 56 height 9
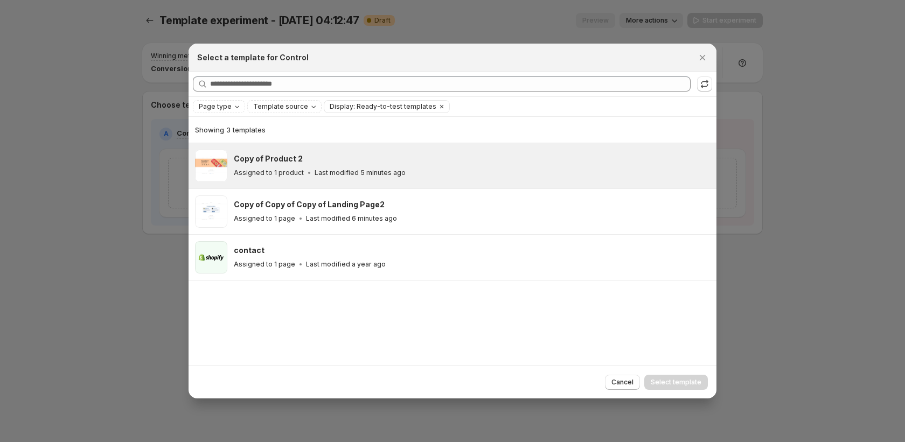
click at [315, 176] on p "Last modified 5 minutes ago" at bounding box center [360, 173] width 91 height 9
click at [678, 384] on span "Select template" at bounding box center [676, 382] width 51 height 9
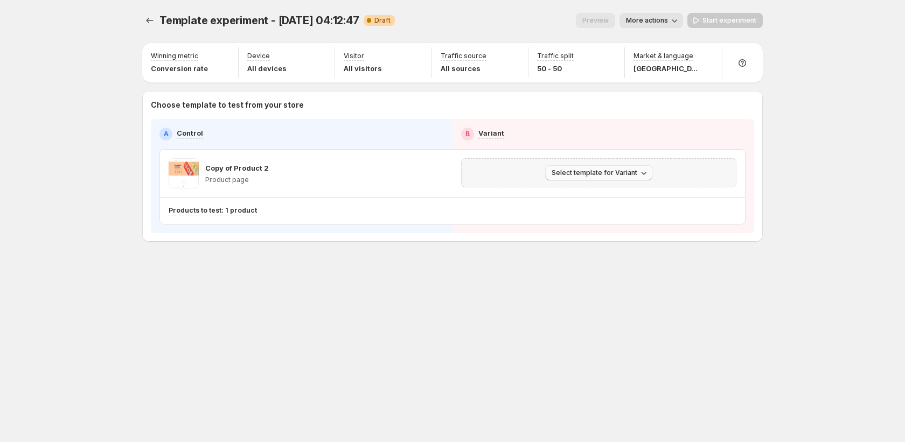
click at [622, 170] on span "Select template for Variant" at bounding box center [595, 173] width 86 height 9
click at [609, 210] on span "Create Variant based on Control" at bounding box center [601, 214] width 110 height 9
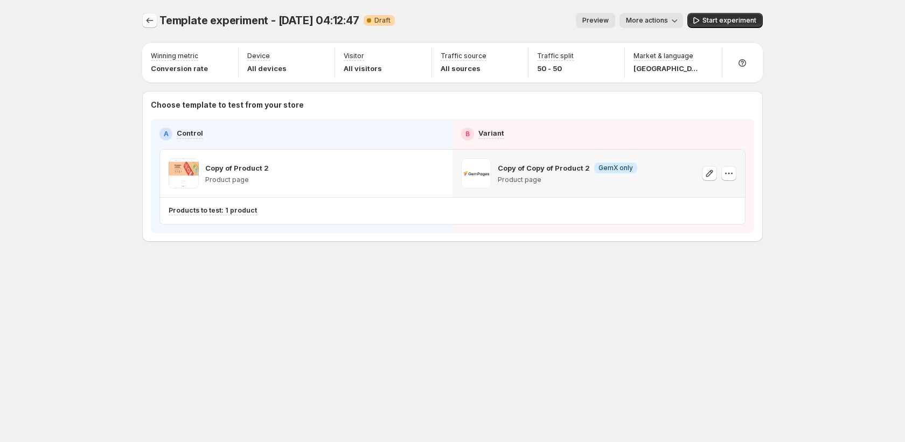
click at [145, 18] on icon "Experiments" at bounding box center [149, 20] width 11 height 11
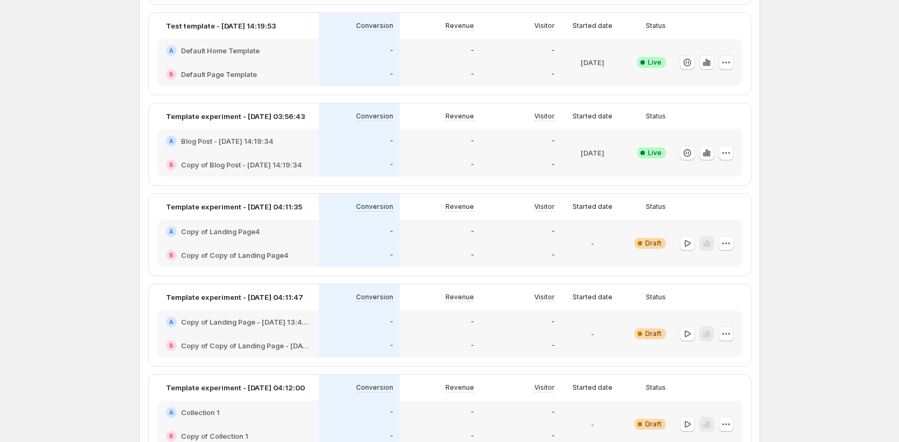
scroll to position [588, 0]
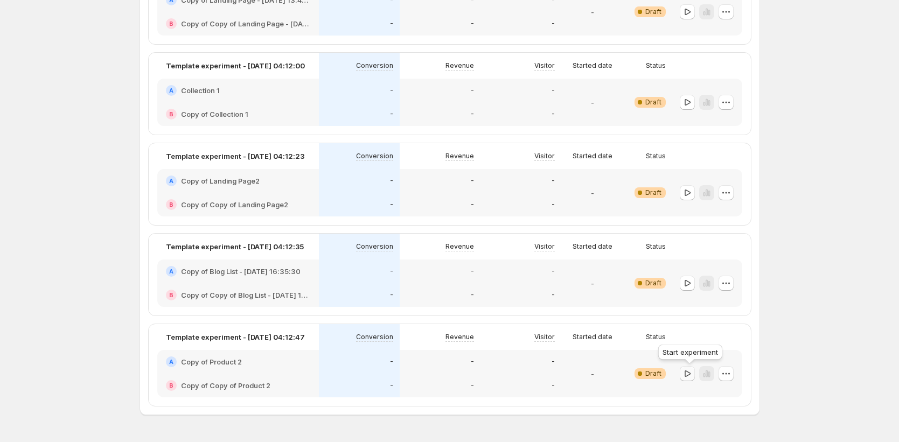
click at [684, 376] on icon "button" at bounding box center [687, 373] width 11 height 11
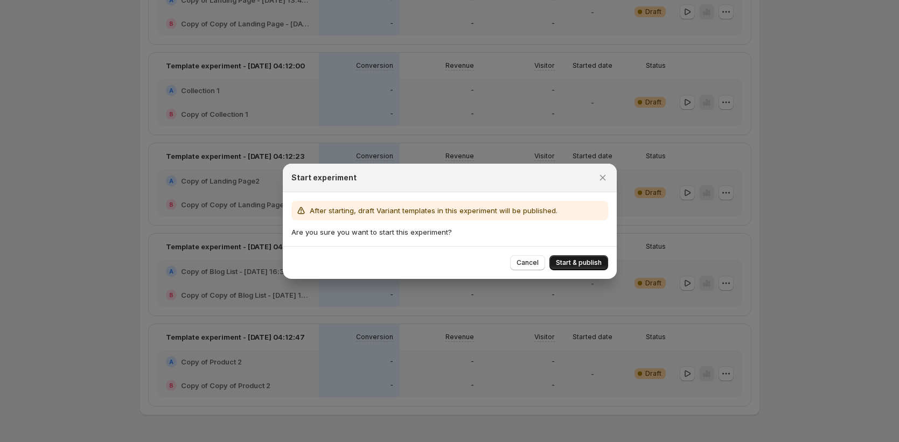
click at [589, 260] on span "Start & publish" at bounding box center [579, 263] width 46 height 9
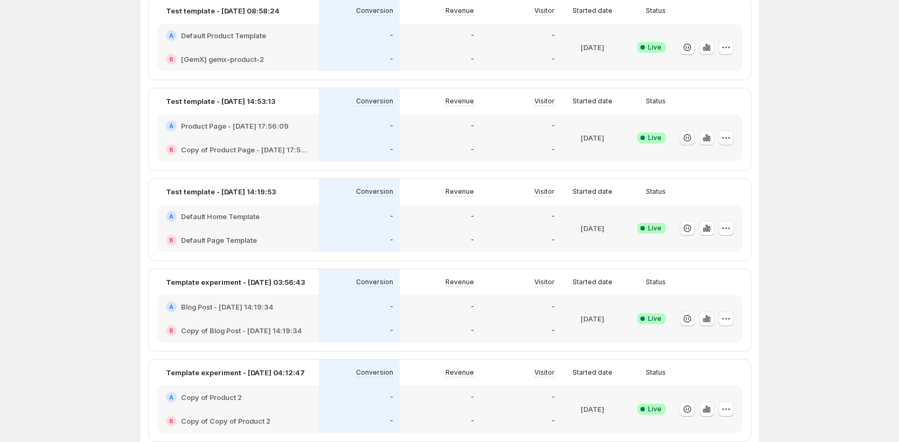
scroll to position [230, 0]
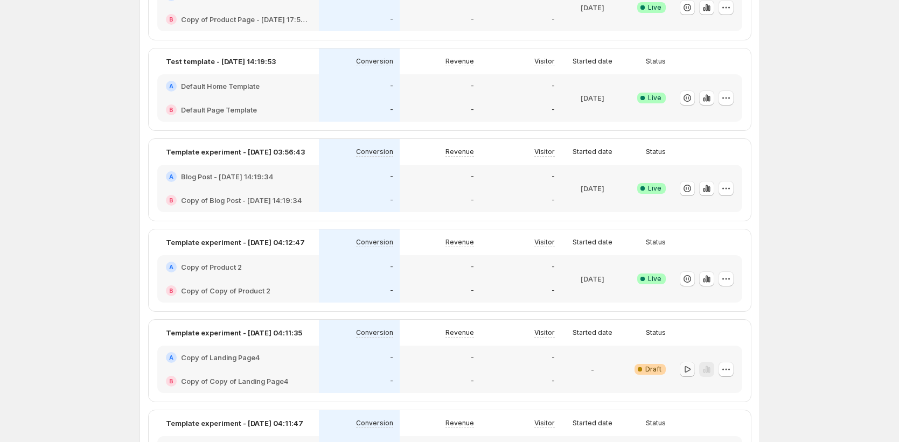
click at [689, 368] on icon "button" at bounding box center [687, 369] width 11 height 11
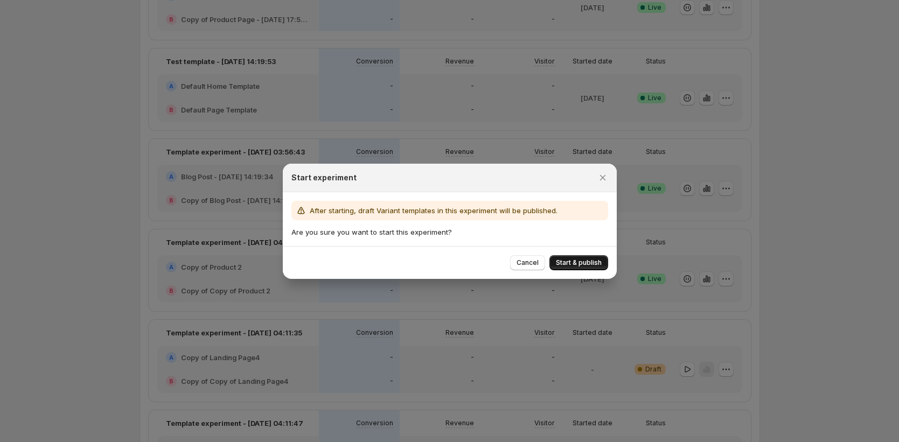
click at [573, 262] on span "Start & publish" at bounding box center [579, 263] width 46 height 9
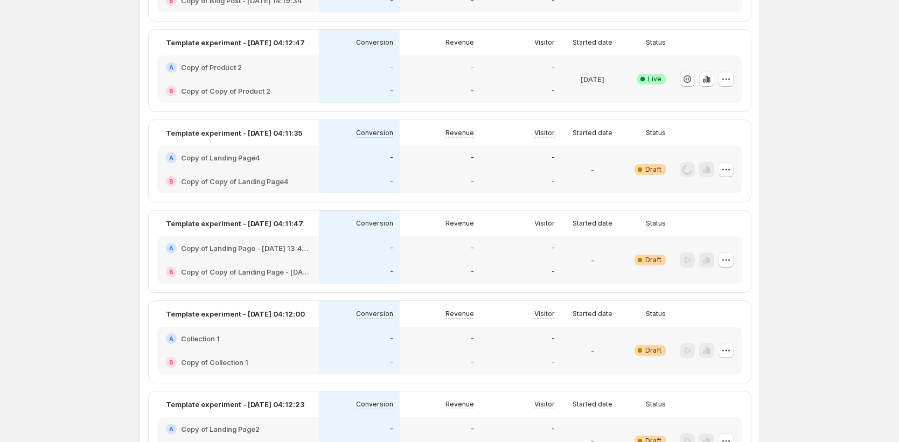
scroll to position [380, 0]
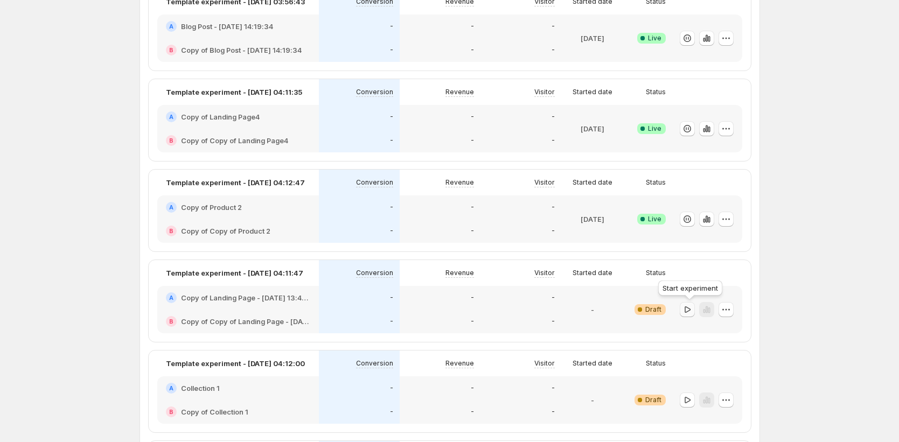
click at [691, 310] on icon "button" at bounding box center [687, 309] width 11 height 11
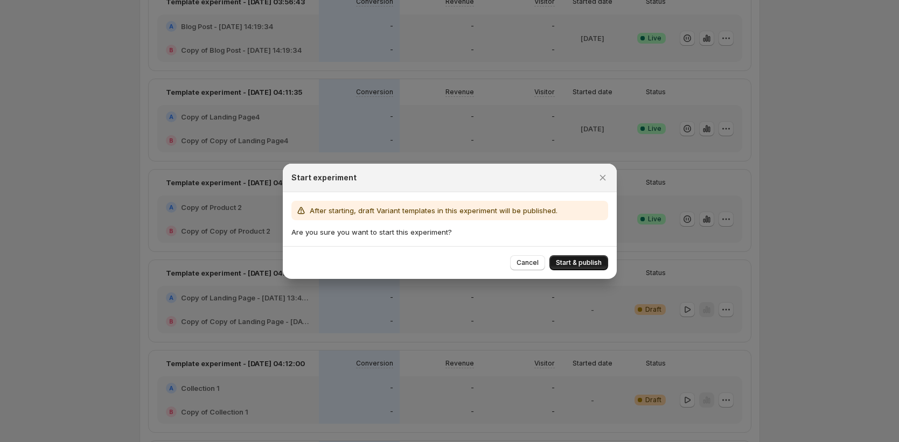
click at [582, 261] on span "Start & publish" at bounding box center [579, 263] width 46 height 9
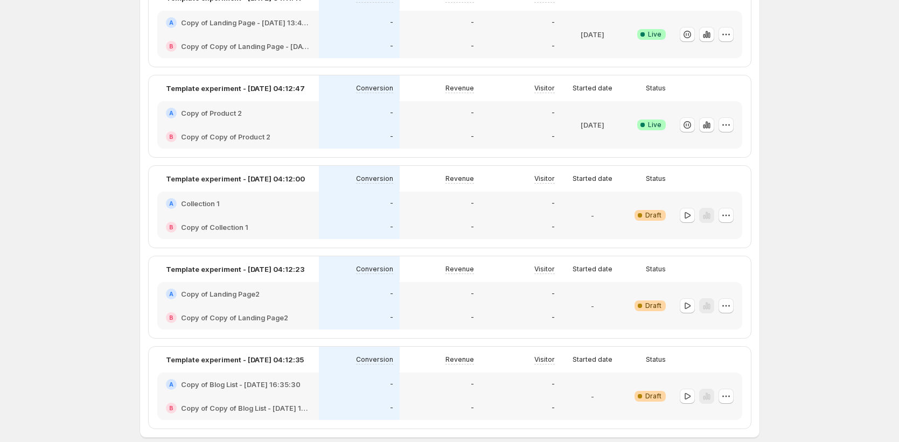
scroll to position [475, 0]
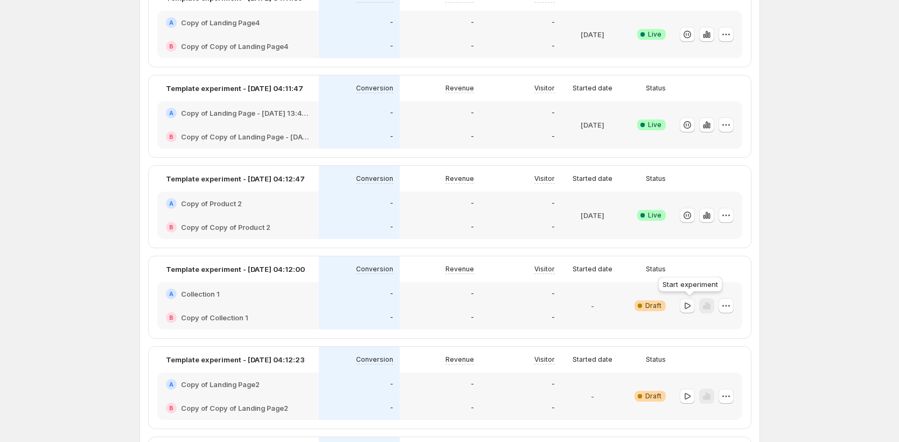
click at [687, 305] on icon "button" at bounding box center [687, 306] width 11 height 11
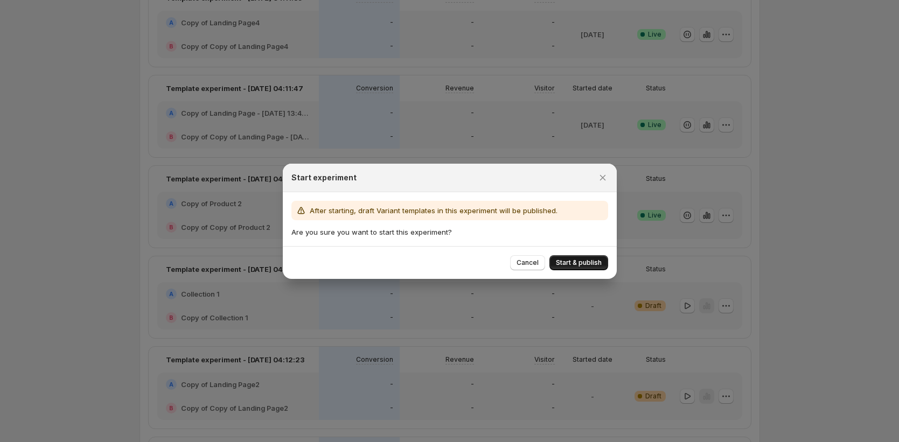
click at [574, 264] on span "Start & publish" at bounding box center [579, 263] width 46 height 9
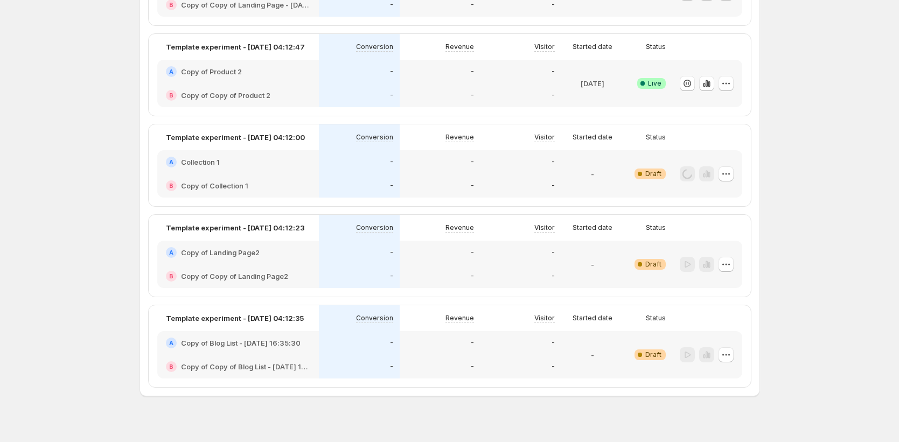
scroll to position [557, 0]
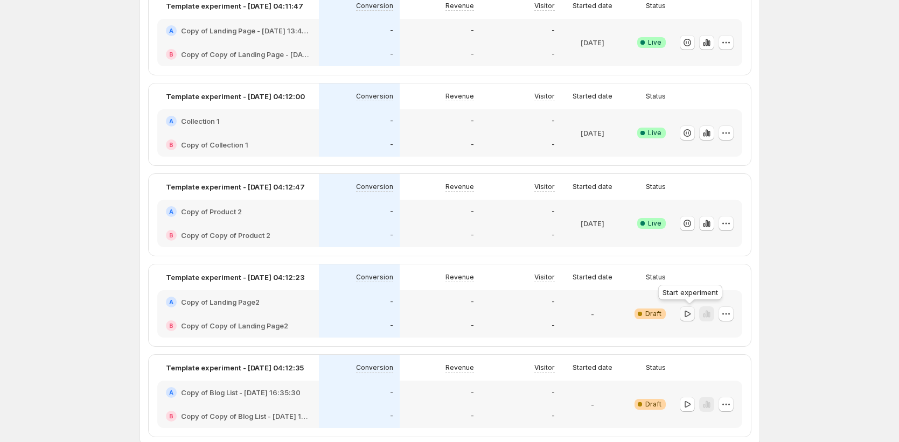
click at [692, 315] on icon "button" at bounding box center [687, 314] width 11 height 11
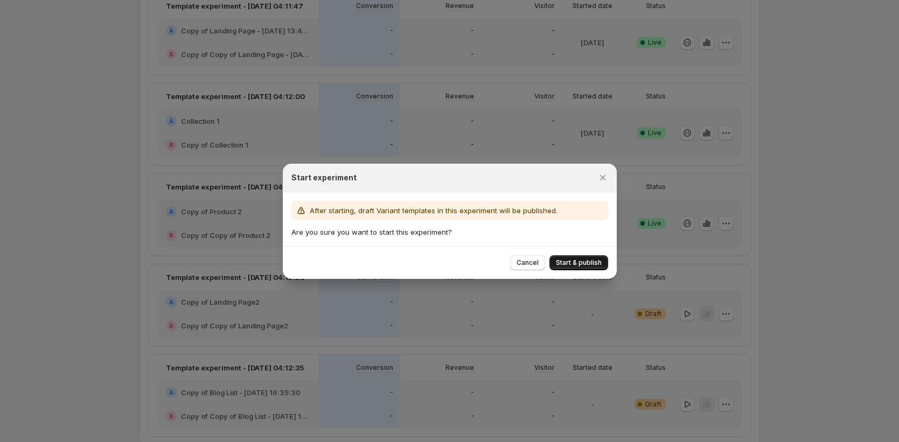
click at [593, 264] on span "Start & publish" at bounding box center [579, 263] width 46 height 9
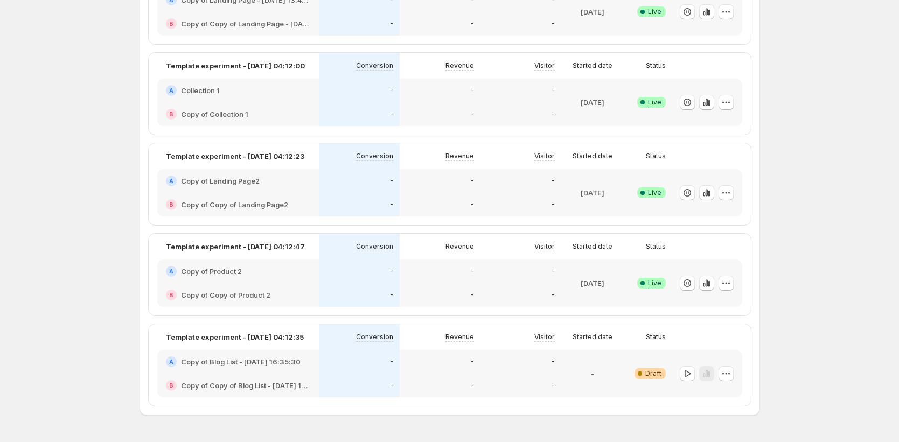
scroll to position [619, 0]
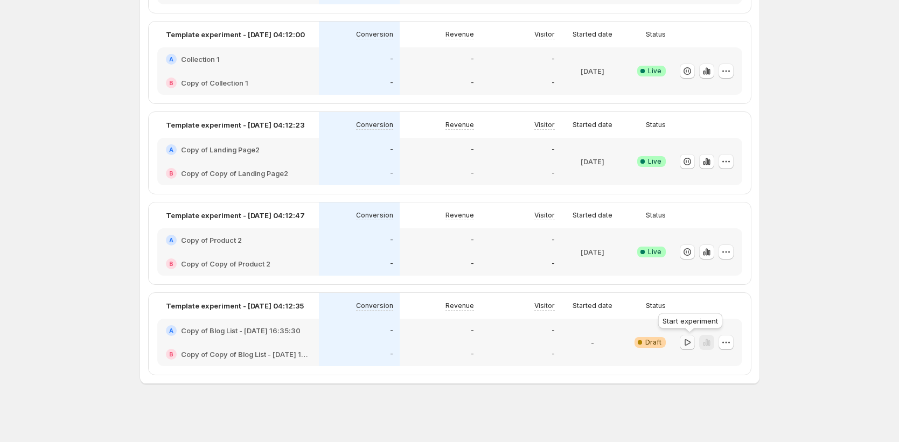
click at [689, 341] on icon "button" at bounding box center [687, 342] width 11 height 11
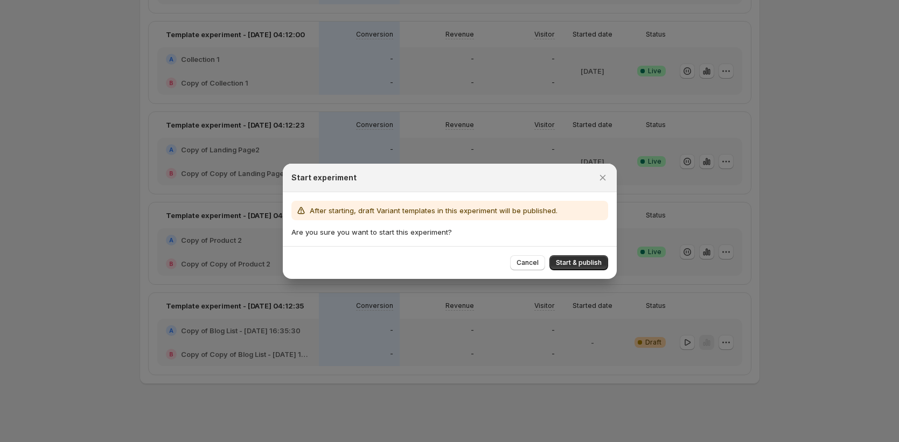
click at [598, 271] on div "Cancel Start & publish" at bounding box center [450, 262] width 334 height 33
click at [591, 259] on span "Start & publish" at bounding box center [579, 263] width 46 height 9
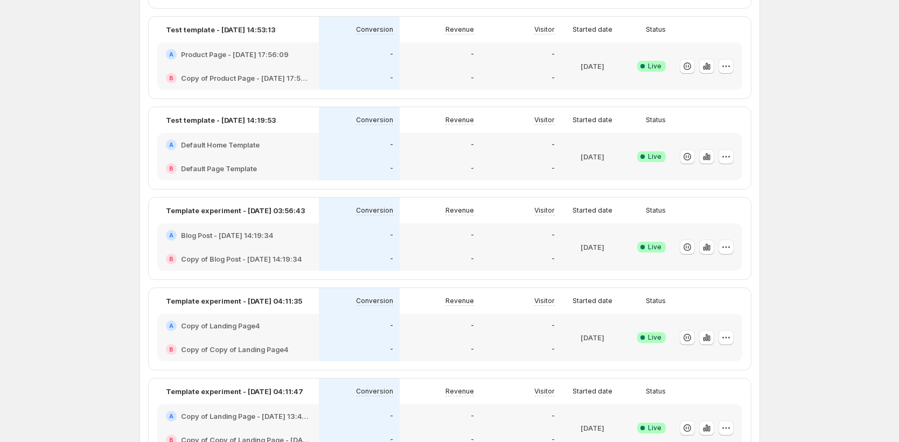
scroll to position [0, 0]
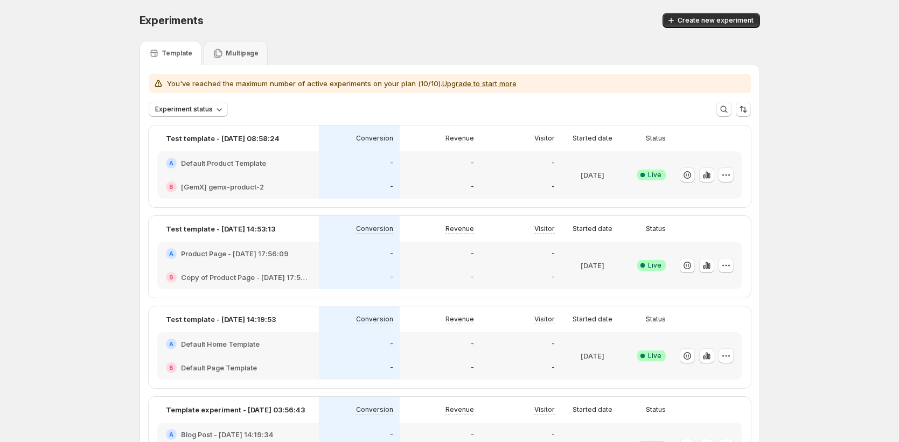
click at [260, 168] on h2 "Default Product Template" at bounding box center [223, 163] width 85 height 11
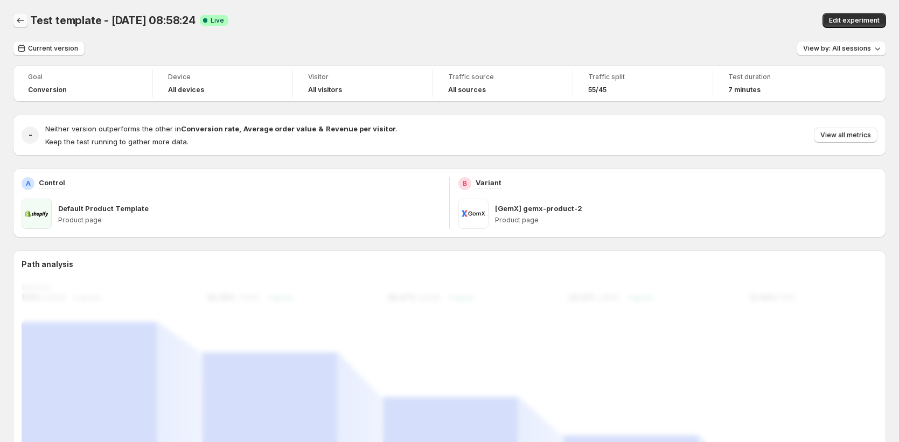
click at [14, 18] on button "Back" at bounding box center [20, 20] width 15 height 15
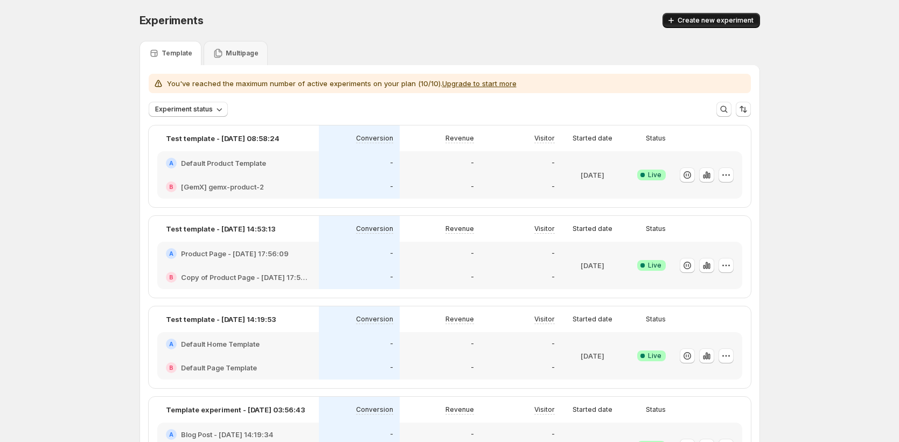
click at [721, 23] on span "Create new experiment" at bounding box center [716, 20] width 76 height 9
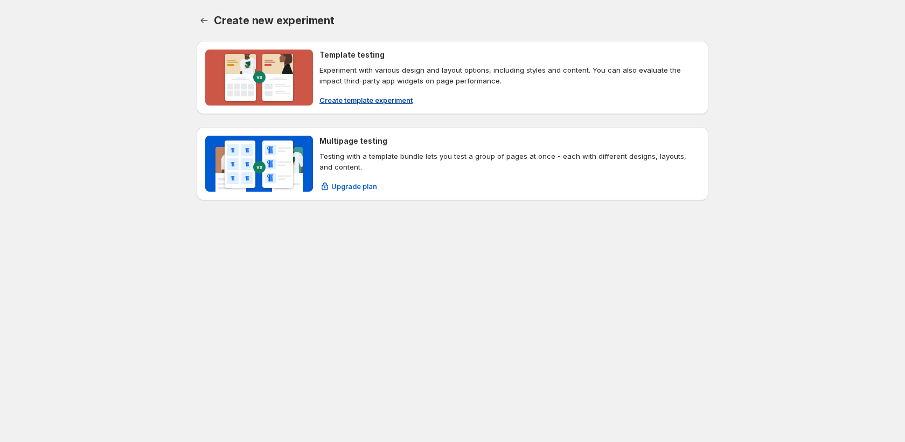
click at [380, 100] on span "Create template experiment" at bounding box center [365, 100] width 93 height 11
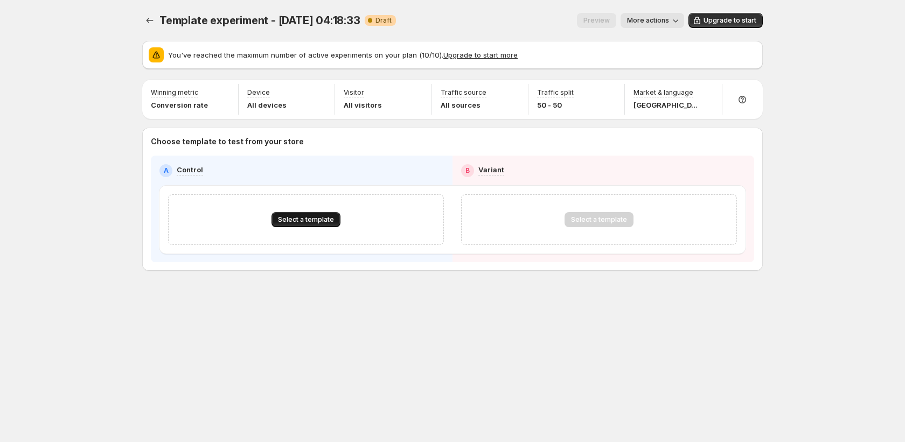
click at [326, 221] on span "Select a template" at bounding box center [306, 219] width 56 height 9
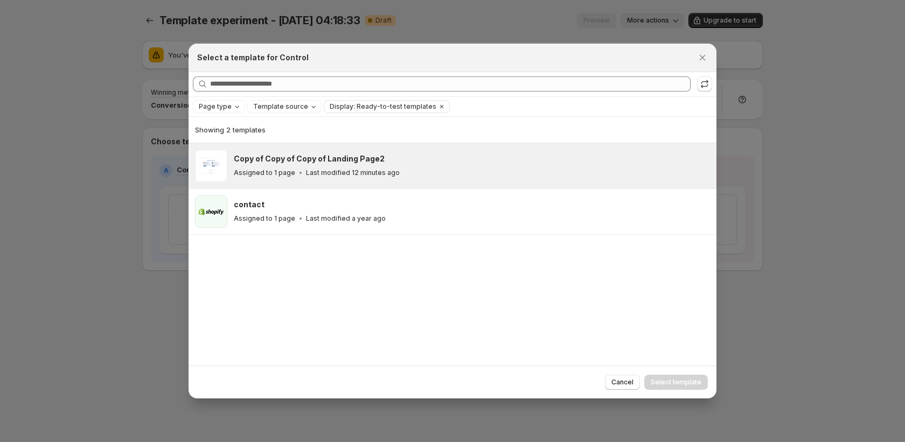
click at [334, 161] on h3 "Copy of Copy of Copy of Landing Page2" at bounding box center [309, 159] width 151 height 11
click at [673, 384] on span "Select template" at bounding box center [676, 382] width 51 height 9
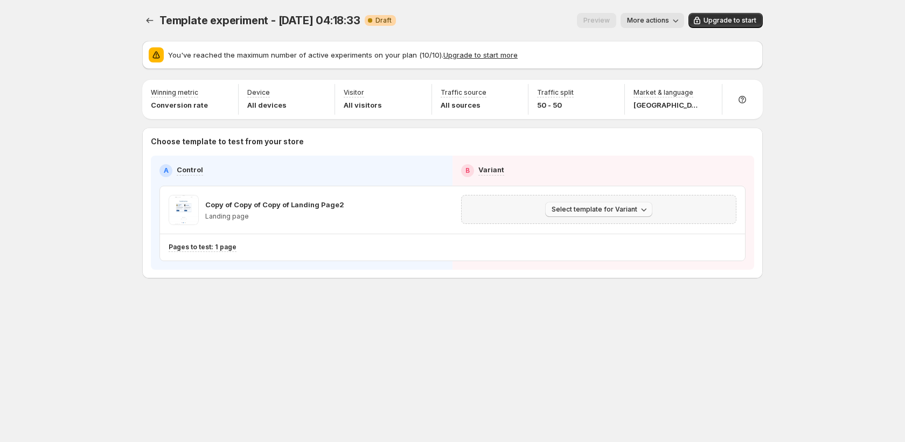
click at [617, 207] on span "Select template for Variant" at bounding box center [595, 209] width 86 height 9
click at [613, 247] on span "Create Variant based on Control" at bounding box center [601, 250] width 110 height 9
click at [152, 27] on button "Experiments" at bounding box center [149, 20] width 15 height 15
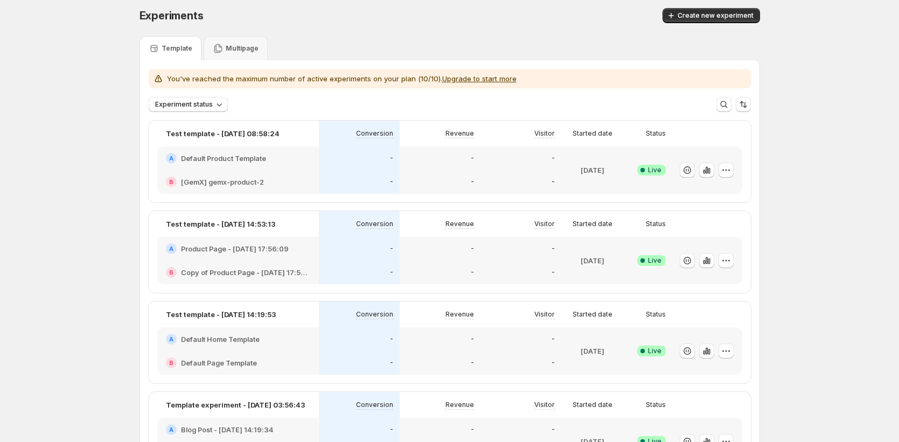
scroll to position [6, 0]
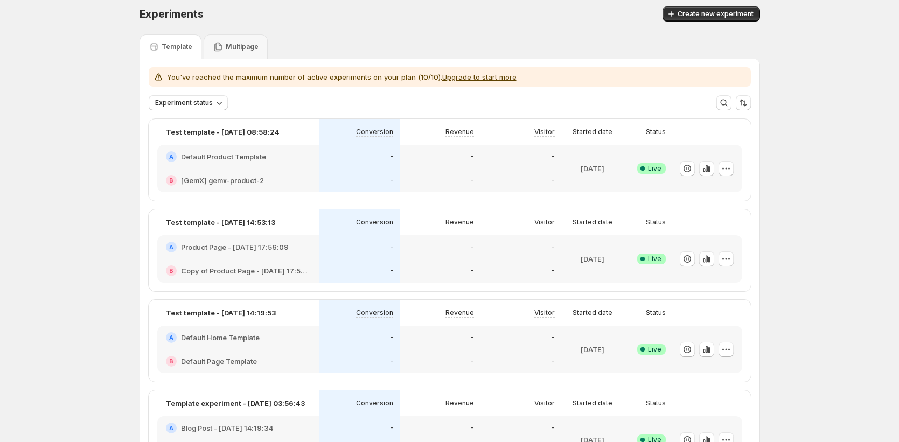
click at [740, 261] on div at bounding box center [707, 258] width 70 height 47
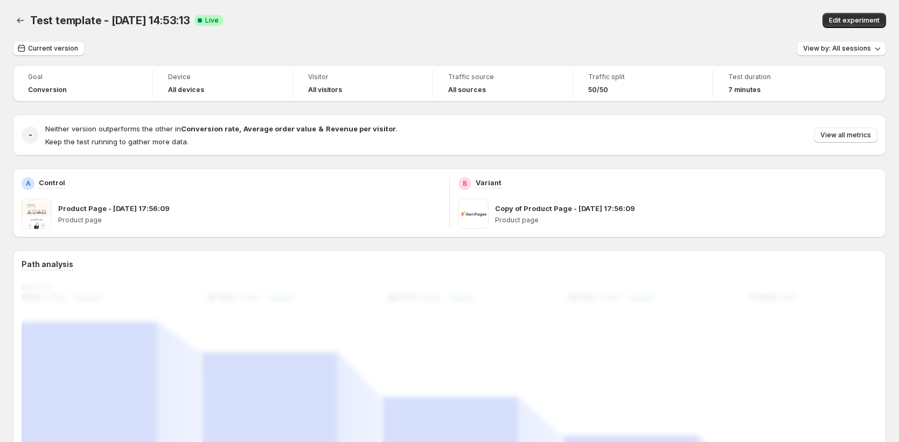
click at [854, 22] on span "Edit experiment" at bounding box center [854, 20] width 51 height 9
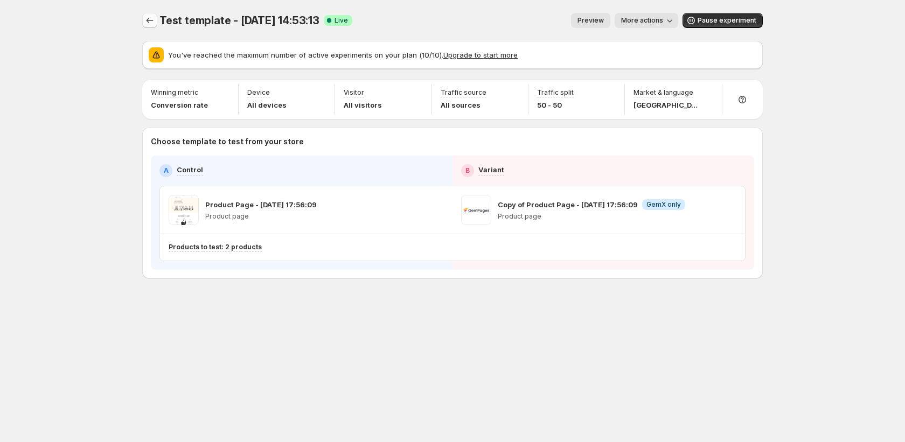
click at [144, 21] on icon "Experiments" at bounding box center [149, 20] width 11 height 11
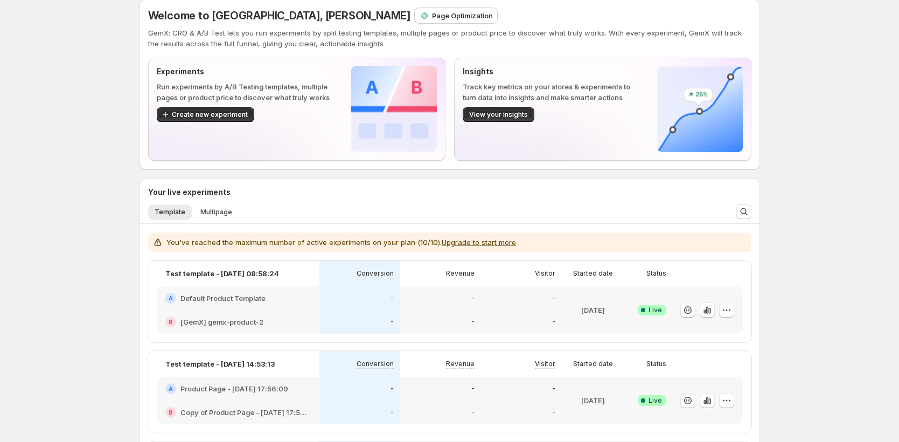
scroll to position [15, 0]
